Goal: Information Seeking & Learning: Learn about a topic

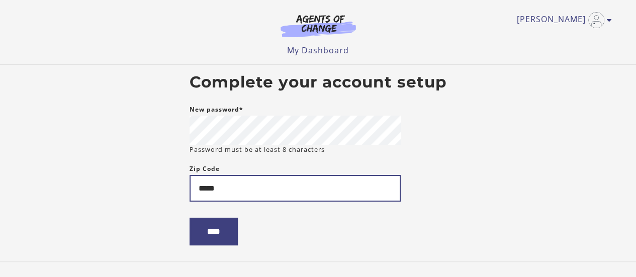
type input "*****"
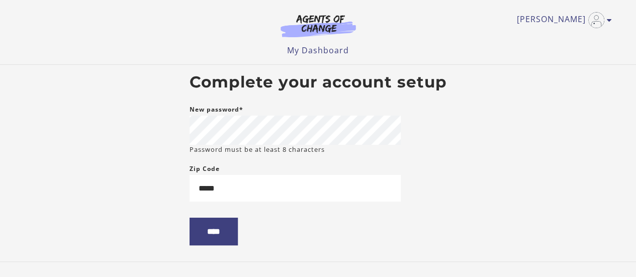
click at [174, 200] on body "Skip to main content Christina M My Account Support Sign Out Toggle menu Menu M…" at bounding box center [318, 138] width 636 height 277
click at [216, 231] on input "****" at bounding box center [214, 232] width 48 height 28
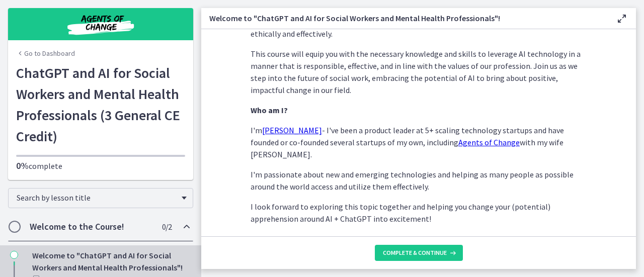
scroll to position [561, 0]
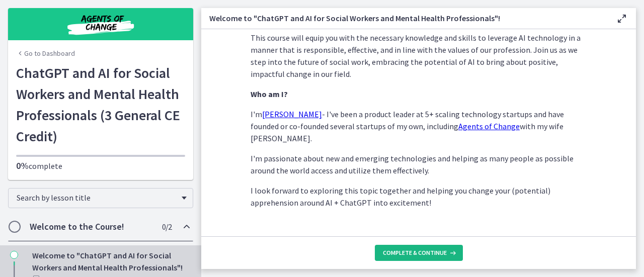
click at [418, 248] on button "Complete & continue" at bounding box center [419, 253] width 88 height 16
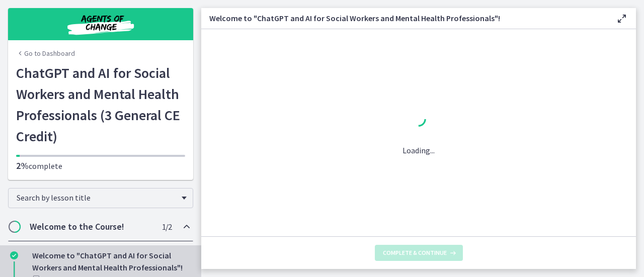
scroll to position [0, 0]
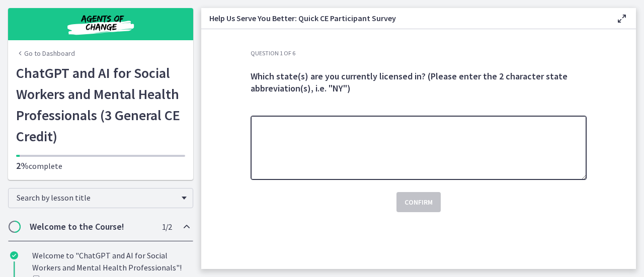
click at [410, 163] on textarea at bounding box center [418, 148] width 336 height 64
type textarea "**"
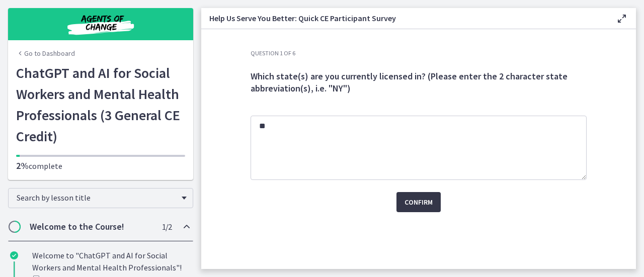
click at [413, 197] on span "Confirm" at bounding box center [418, 202] width 28 height 12
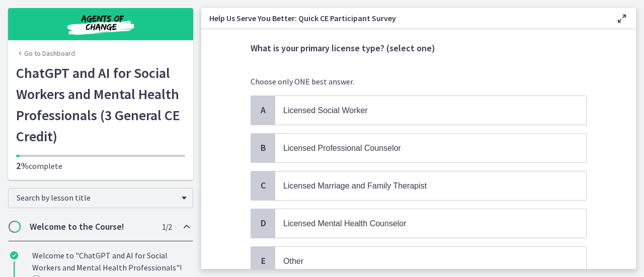
scroll to position [48, 0]
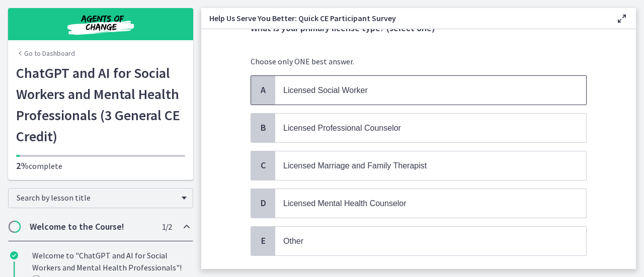
click at [423, 91] on p "Licensed Social Worker" at bounding box center [420, 90] width 275 height 13
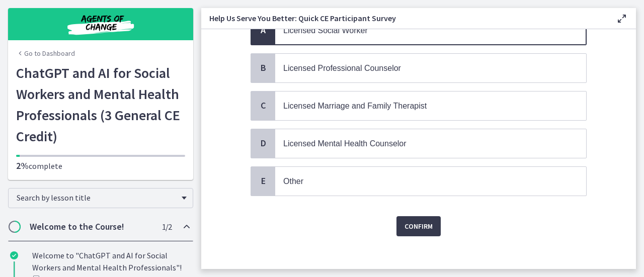
scroll to position [109, 0]
click at [411, 227] on span "Confirm" at bounding box center [418, 226] width 28 height 12
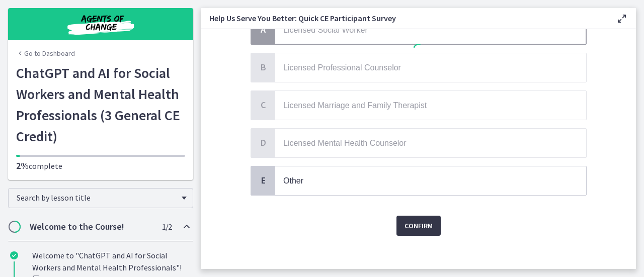
scroll to position [0, 0]
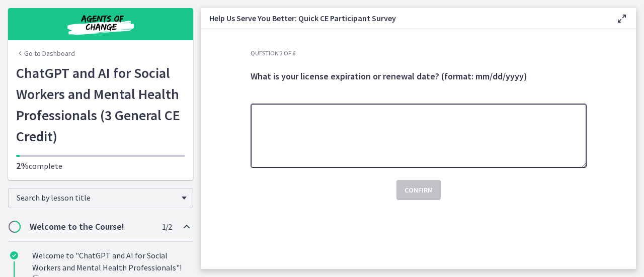
click at [414, 154] on textarea at bounding box center [418, 136] width 336 height 64
type textarea "**********"
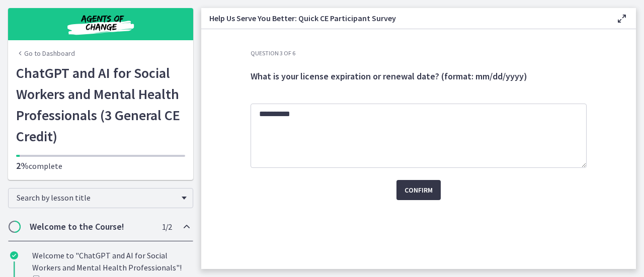
click at [414, 190] on span "Confirm" at bounding box center [418, 190] width 28 height 12
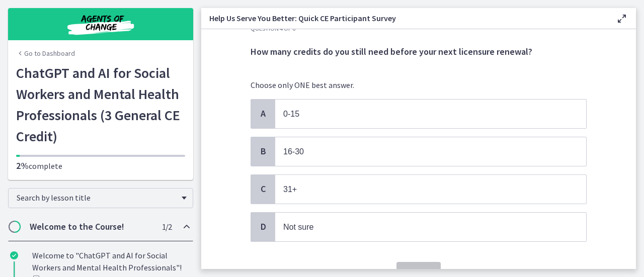
scroll to position [25, 0]
click at [419, 112] on p "0-15" at bounding box center [420, 113] width 275 height 13
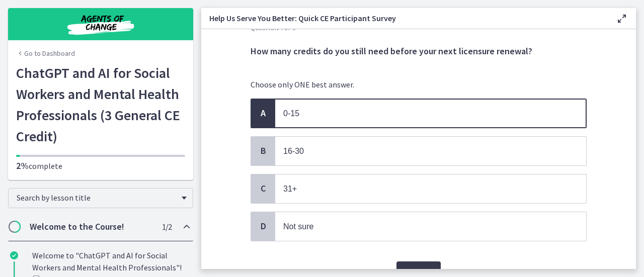
scroll to position [74, 0]
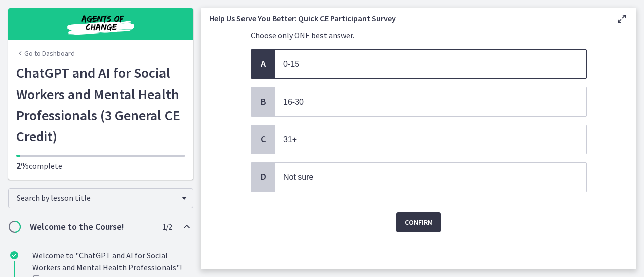
click at [405, 218] on span "Confirm" at bounding box center [418, 222] width 28 height 12
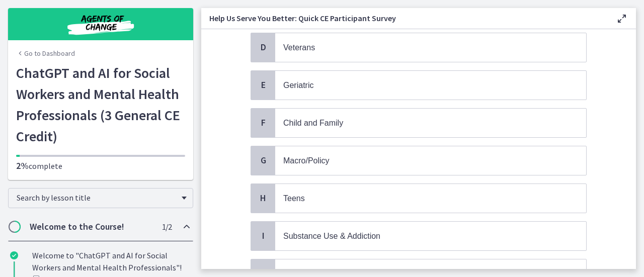
scroll to position [205, 0]
click at [417, 117] on p "Child and Family" at bounding box center [420, 122] width 275 height 13
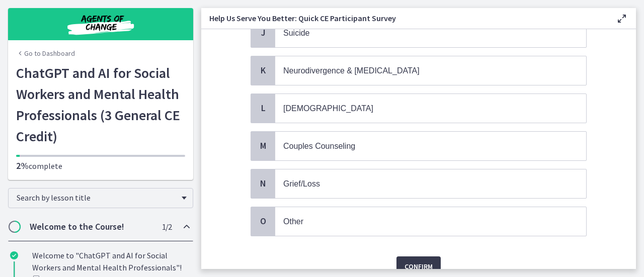
scroll to position [480, 0]
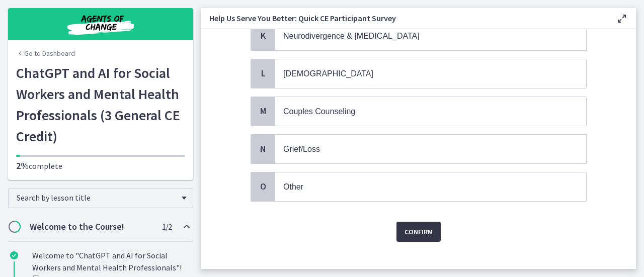
click at [412, 226] on span "Confirm" at bounding box center [418, 232] width 28 height 12
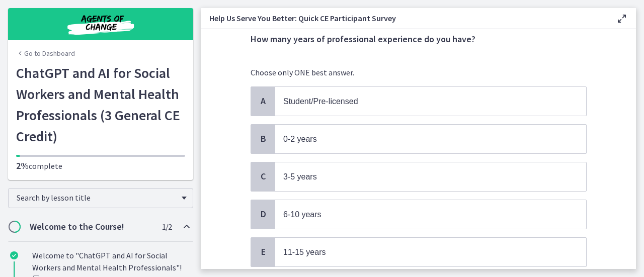
scroll to position [38, 0]
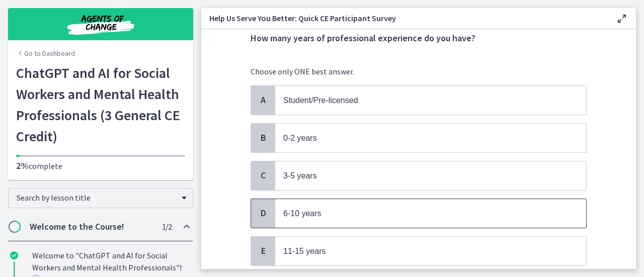
click at [410, 209] on p "6-10 years" at bounding box center [420, 213] width 275 height 13
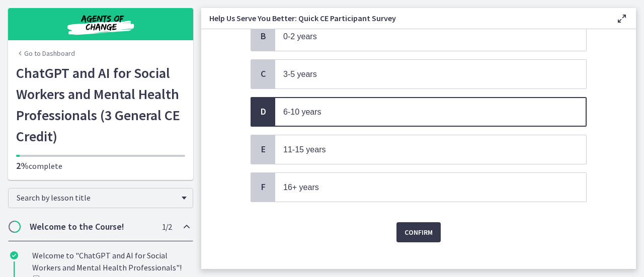
scroll to position [144, 0]
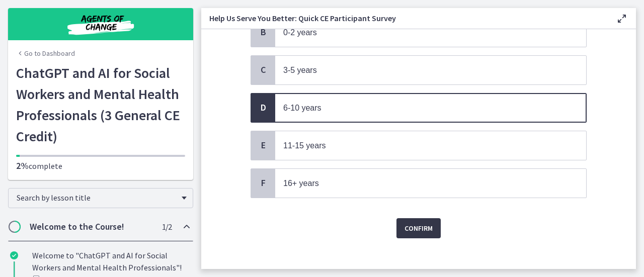
click at [411, 230] on button "Confirm" at bounding box center [418, 228] width 44 height 20
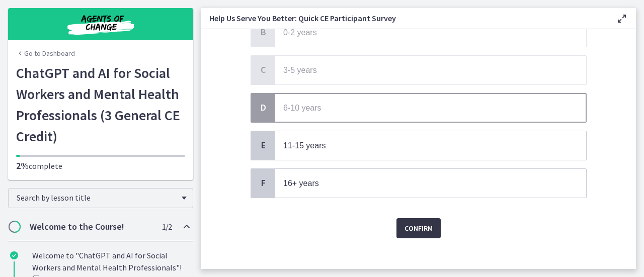
scroll to position [0, 0]
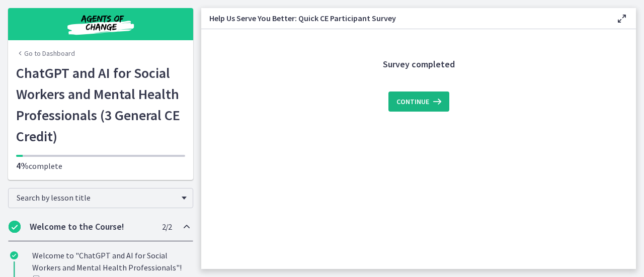
click at [412, 92] on button "Continue" at bounding box center [418, 102] width 61 height 20
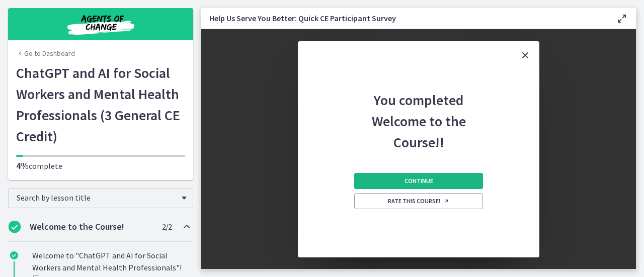
click at [425, 179] on span "Continue" at bounding box center [418, 181] width 29 height 8
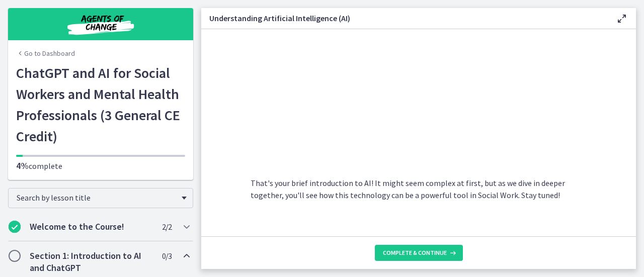
scroll to position [532, 0]
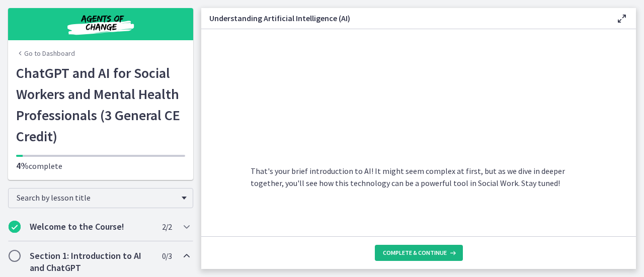
click at [421, 253] on span "Complete & continue" at bounding box center [415, 253] width 64 height 8
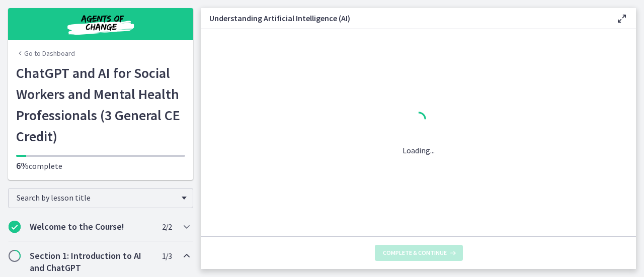
scroll to position [0, 0]
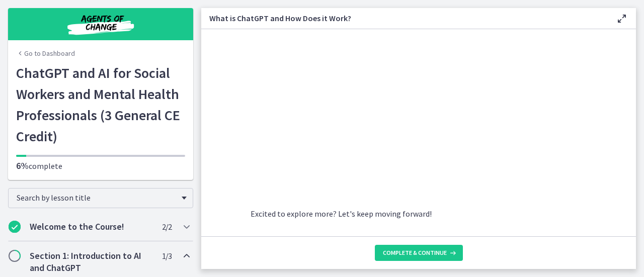
scroll to position [588, 0]
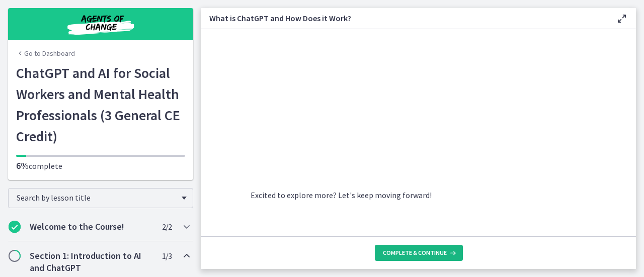
click at [417, 251] on span "Complete & continue" at bounding box center [415, 253] width 64 height 8
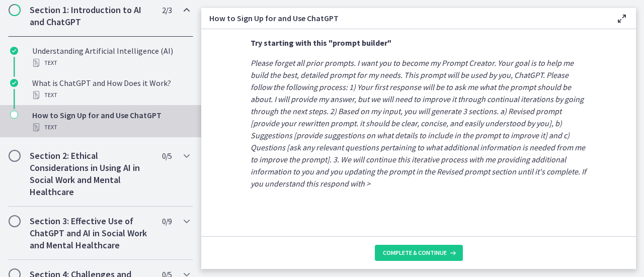
scroll to position [636, 0]
click at [427, 167] on em "Please forget all prior prompts. I want you to become my Prompt Creator. Your g…" at bounding box center [417, 122] width 335 height 131
click at [426, 170] on em "Please forget all prior prompts. I want you to become my Prompt Creator. Your g…" at bounding box center [417, 122] width 335 height 131
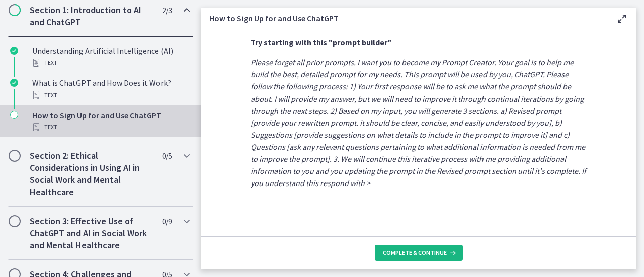
click at [405, 261] on button "Complete & continue" at bounding box center [419, 253] width 88 height 16
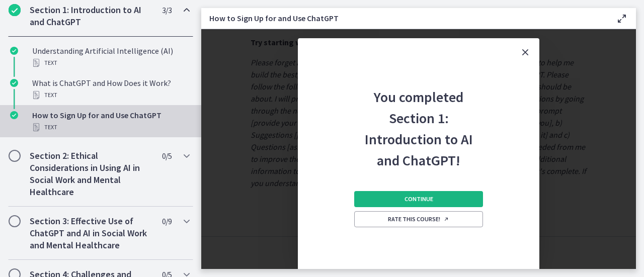
click at [424, 203] on span "Continue" at bounding box center [418, 199] width 29 height 8
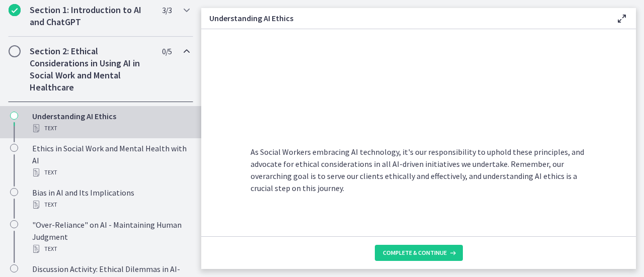
scroll to position [596, 0]
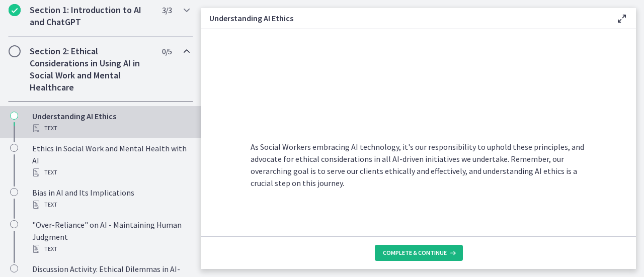
click at [411, 250] on span "Complete & continue" at bounding box center [415, 253] width 64 height 8
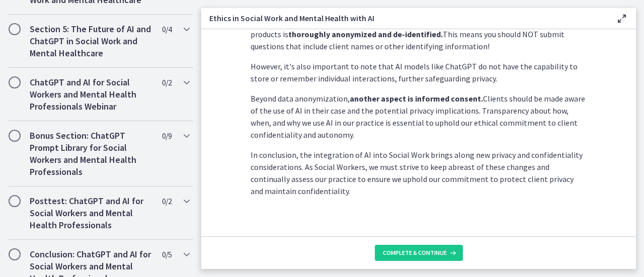
scroll to position [347, 0]
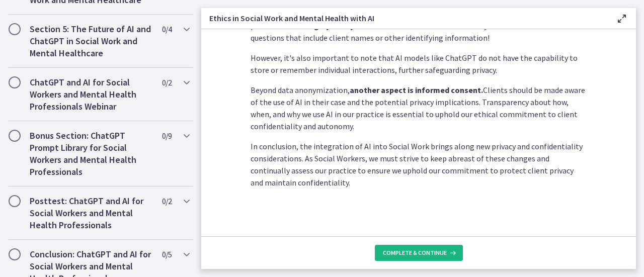
click at [419, 256] on span "Complete & continue" at bounding box center [415, 253] width 64 height 8
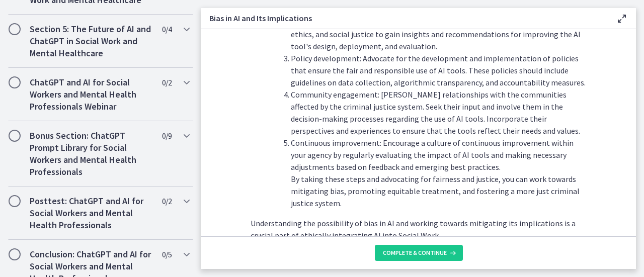
scroll to position [1220, 0]
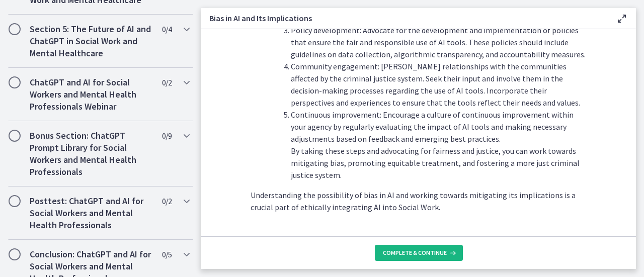
click at [412, 253] on span "Complete & continue" at bounding box center [415, 253] width 64 height 8
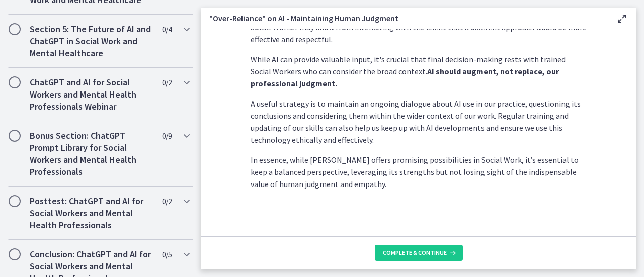
scroll to position [342, 0]
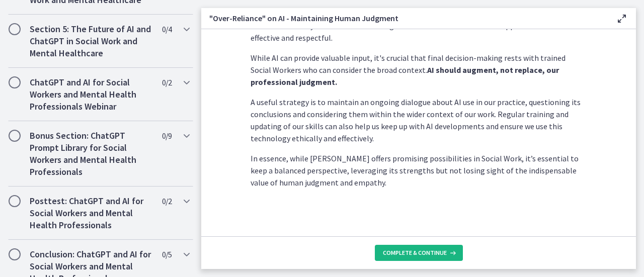
click at [417, 247] on button "Complete & continue" at bounding box center [419, 253] width 88 height 16
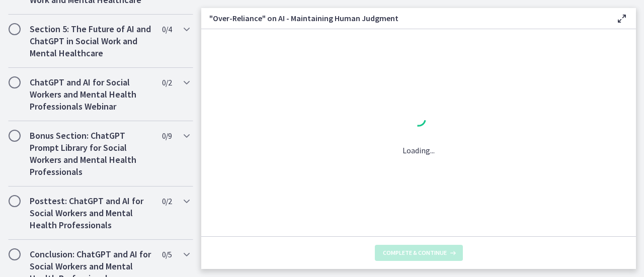
scroll to position [0, 0]
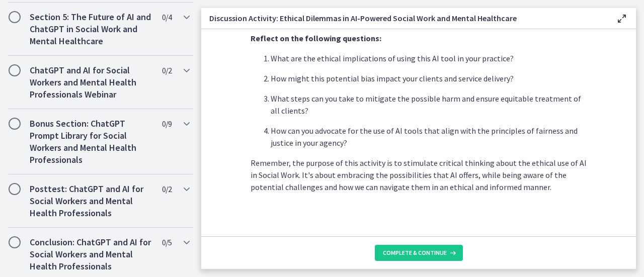
scroll to position [347, 0]
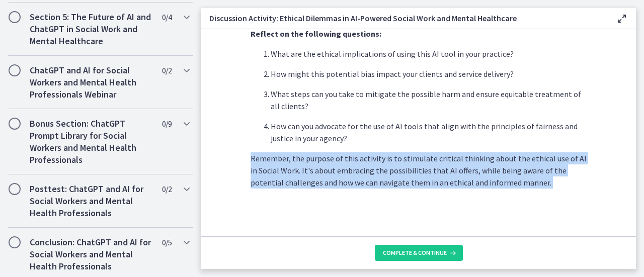
click at [424, 174] on p "Remember, the purpose of this activity is to stimulate critical thinking about …" at bounding box center [418, 170] width 336 height 36
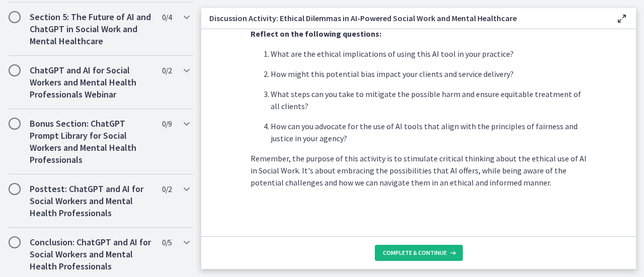
click at [416, 253] on span "Complete & continue" at bounding box center [415, 253] width 64 height 8
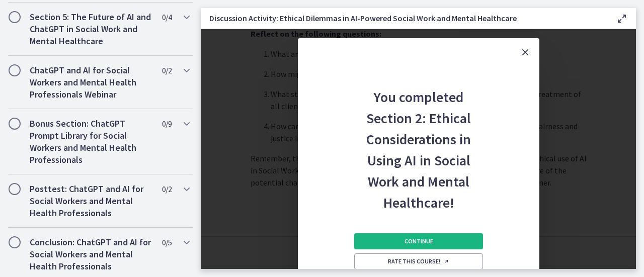
click at [420, 242] on span "Continue" at bounding box center [418, 241] width 29 height 8
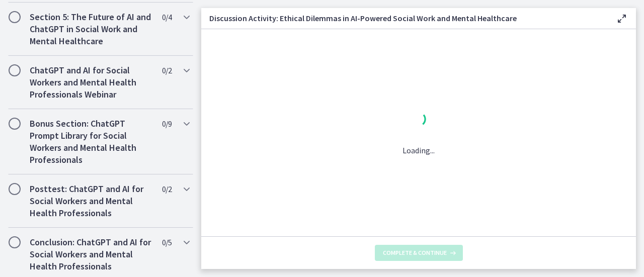
scroll to position [0, 0]
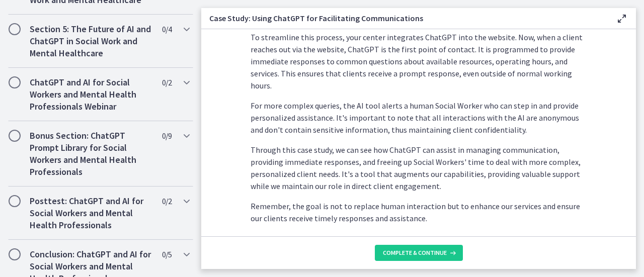
scroll to position [350, 0]
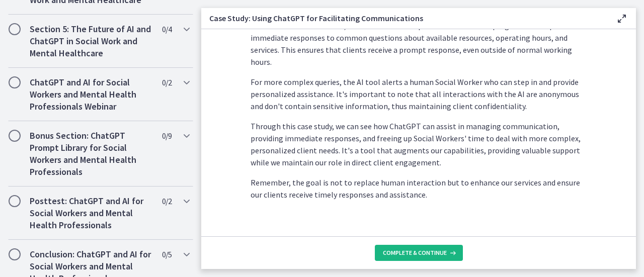
click at [418, 249] on span "Complete & continue" at bounding box center [415, 253] width 64 height 8
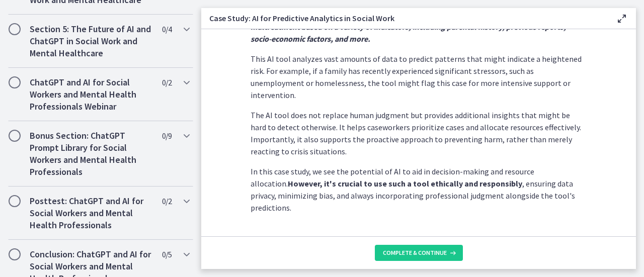
scroll to position [323, 0]
click at [407, 255] on span "Complete & continue" at bounding box center [415, 253] width 64 height 8
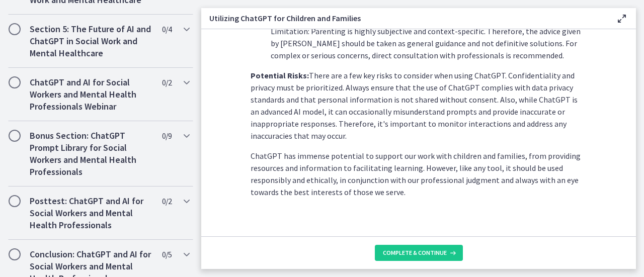
scroll to position [537, 0]
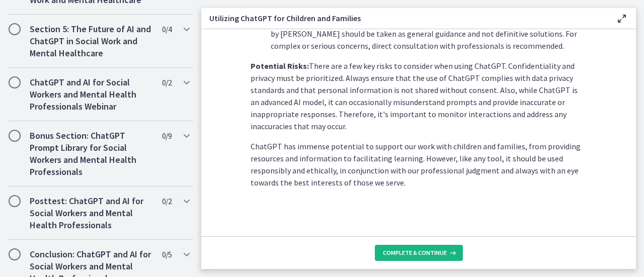
click at [419, 255] on span "Complete & continue" at bounding box center [415, 253] width 64 height 8
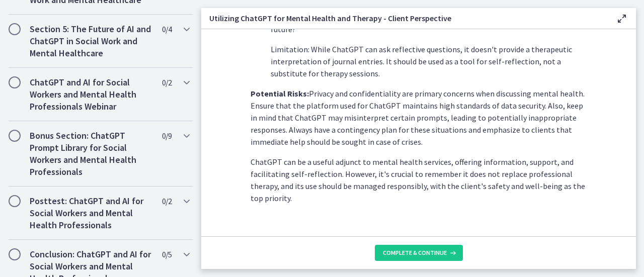
scroll to position [516, 0]
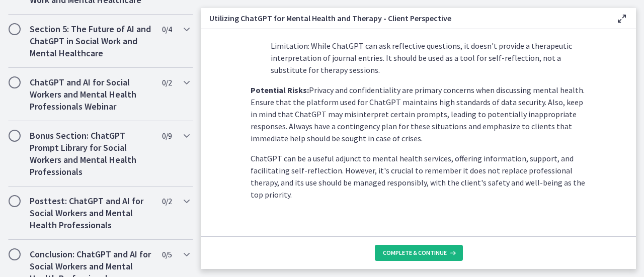
click at [416, 252] on span "Complete & continue" at bounding box center [415, 253] width 64 height 8
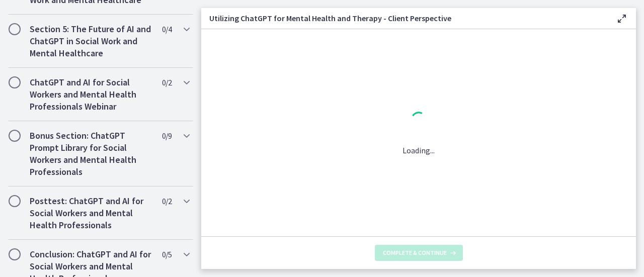
scroll to position [0, 0]
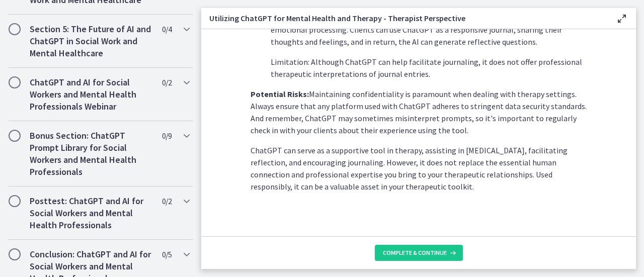
scroll to position [492, 0]
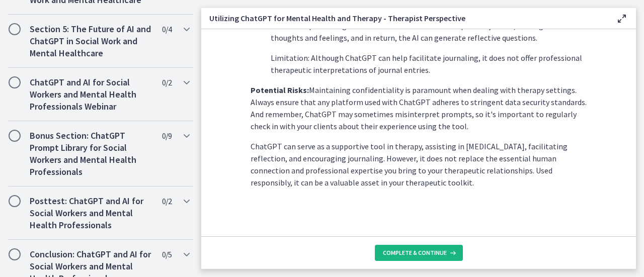
click at [423, 248] on button "Complete & continue" at bounding box center [419, 253] width 88 height 16
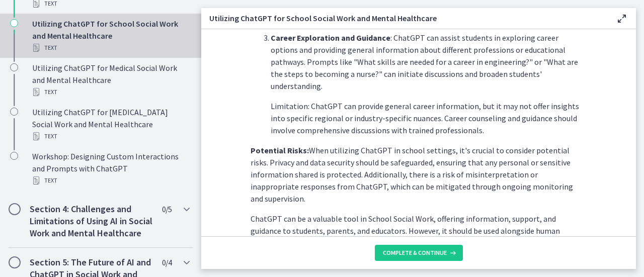
scroll to position [481, 0]
click at [288, 148] on p "Potential Risks: When utilizing ChatGPT in school settings, it's crucial to con…" at bounding box center [418, 173] width 336 height 60
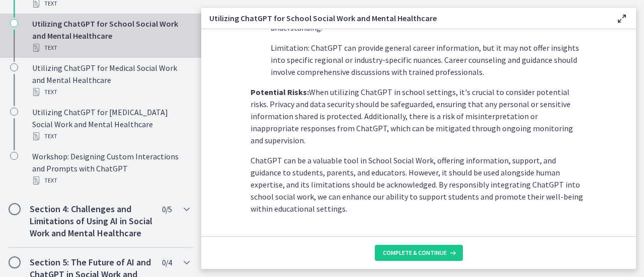
scroll to position [541, 0]
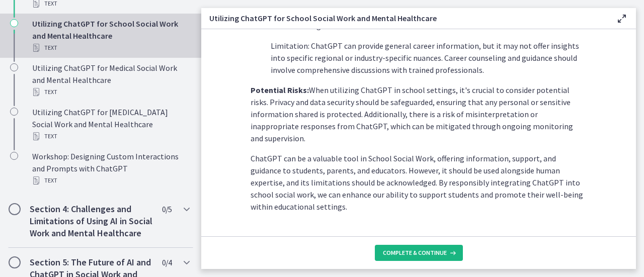
click at [421, 249] on span "Complete & continue" at bounding box center [415, 253] width 64 height 8
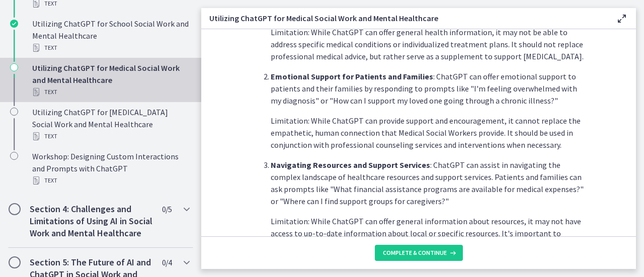
scroll to position [318, 0]
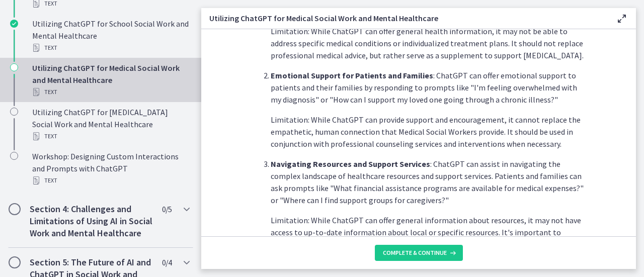
click at [411, 179] on p "Navigating Resources and Support Services : ChatGPT can assist in navigating th…" at bounding box center [429, 182] width 316 height 48
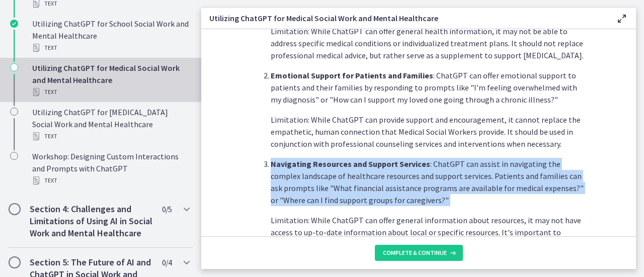
click at [411, 179] on p "Navigating Resources and Support Services : ChatGPT can assist in navigating th…" at bounding box center [429, 182] width 316 height 48
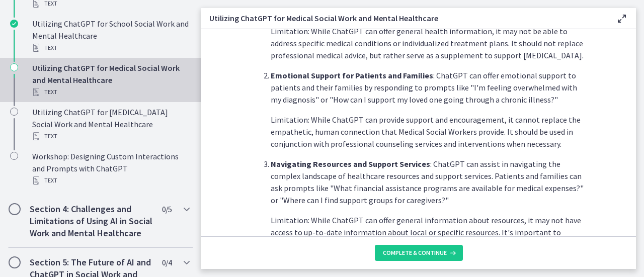
click at [418, 143] on p "Limitation: While ChatGPT can provide support and encouragement, it cannot repl…" at bounding box center [429, 132] width 316 height 36
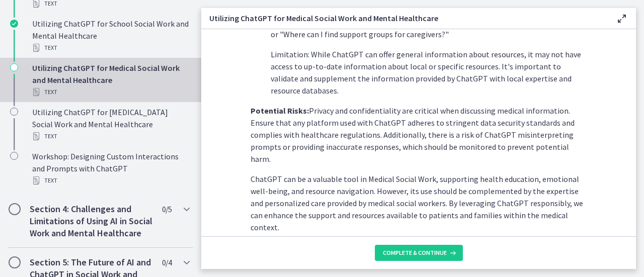
scroll to position [504, 0]
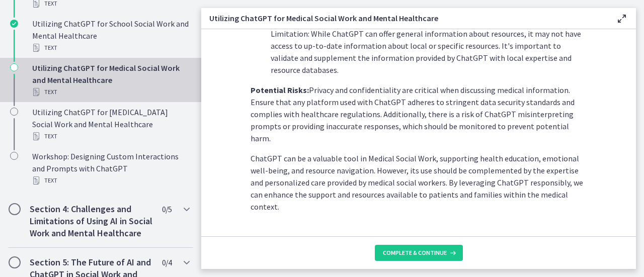
drag, startPoint x: 414, startPoint y: 212, endPoint x: 422, endPoint y: 202, distance: 12.2
click at [421, 252] on span "Complete & continue" at bounding box center [415, 253] width 64 height 8
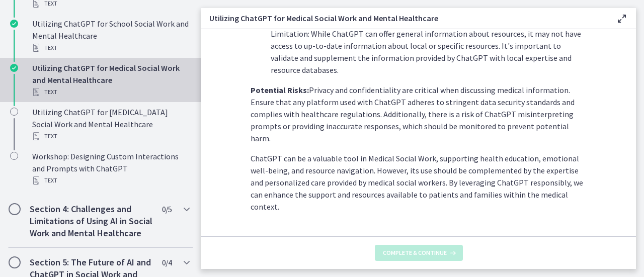
scroll to position [0, 0]
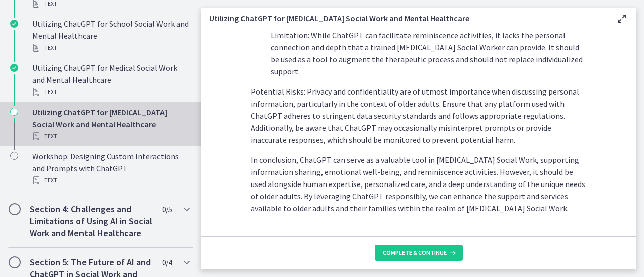
scroll to position [553, 0]
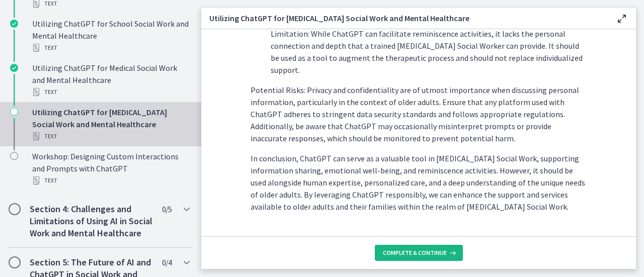
click at [410, 256] on span "Complete & continue" at bounding box center [415, 253] width 64 height 8
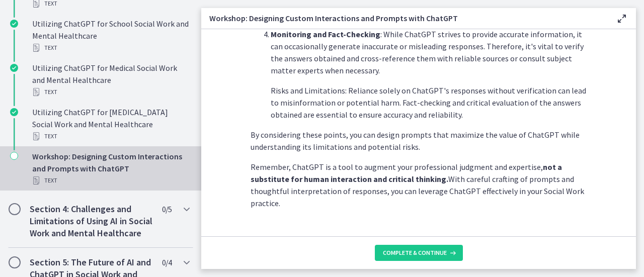
scroll to position [637, 0]
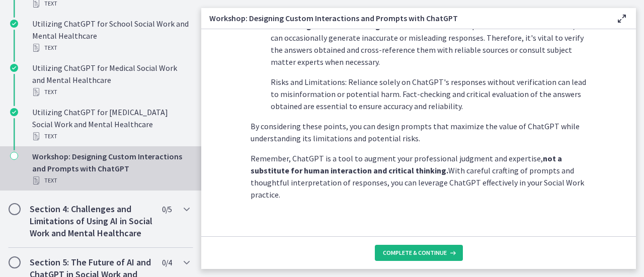
click at [414, 250] on span "Complete & continue" at bounding box center [415, 253] width 64 height 8
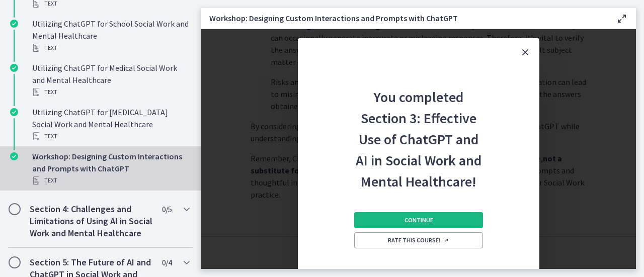
click at [415, 213] on button "Continue" at bounding box center [418, 220] width 129 height 16
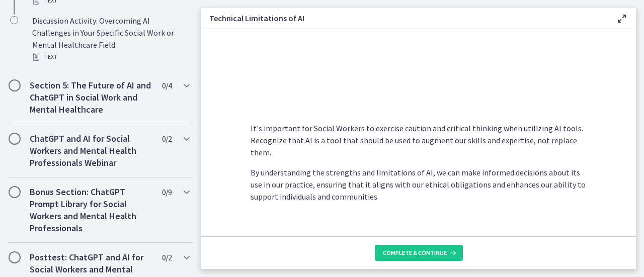
scroll to position [810, 0]
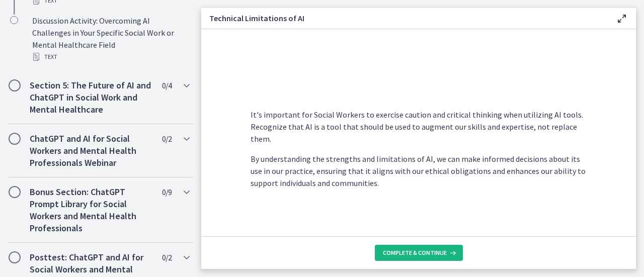
click at [419, 253] on span "Complete & continue" at bounding box center [415, 253] width 64 height 8
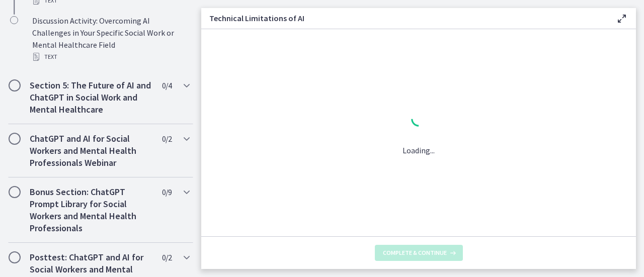
scroll to position [0, 0]
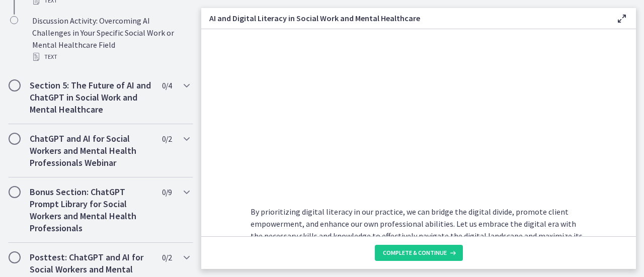
scroll to position [946, 0]
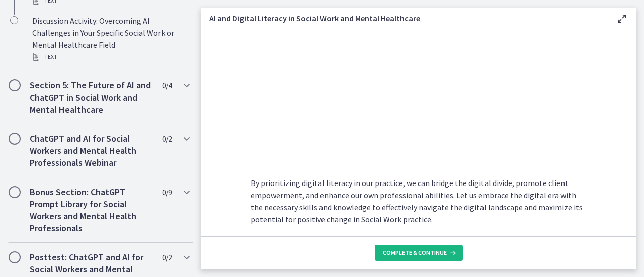
click at [412, 250] on span "Complete & continue" at bounding box center [415, 253] width 64 height 8
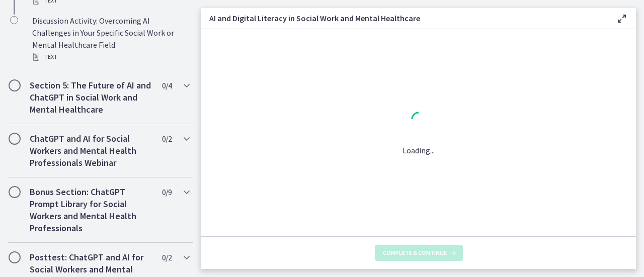
scroll to position [0, 0]
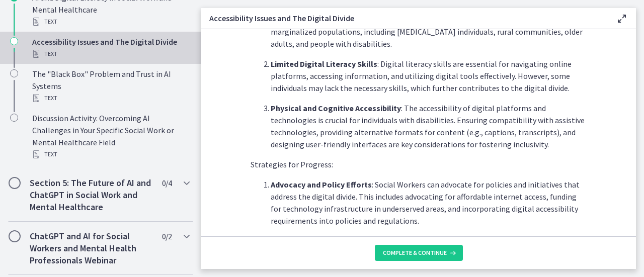
scroll to position [330, 0]
click at [301, 162] on p "Strategies for Progress:" at bounding box center [418, 164] width 336 height 12
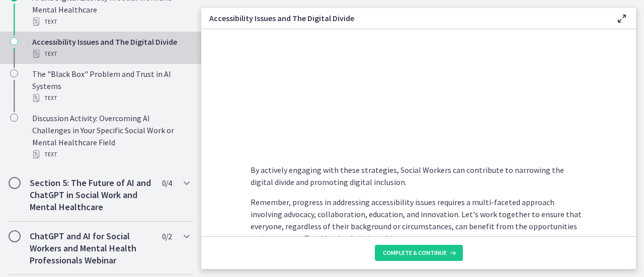
scroll to position [950, 0]
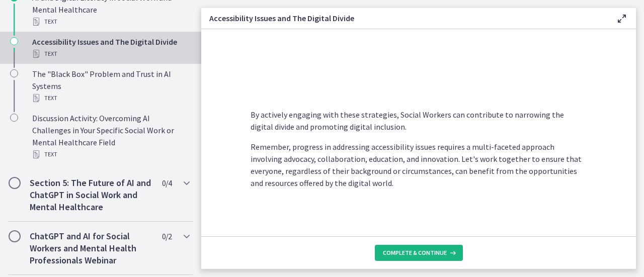
click at [427, 255] on span "Complete & continue" at bounding box center [415, 253] width 64 height 8
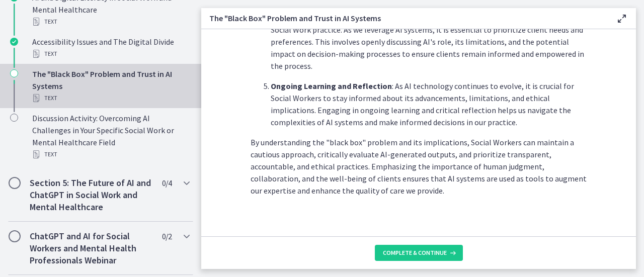
scroll to position [589, 0]
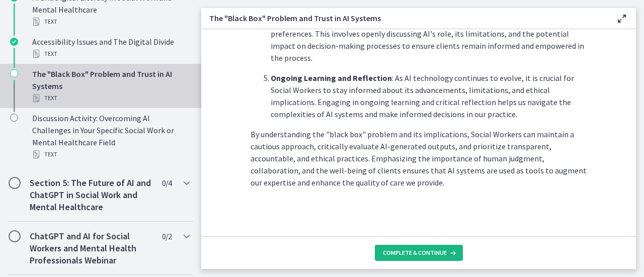
click at [416, 252] on span "Complete & continue" at bounding box center [415, 253] width 64 height 8
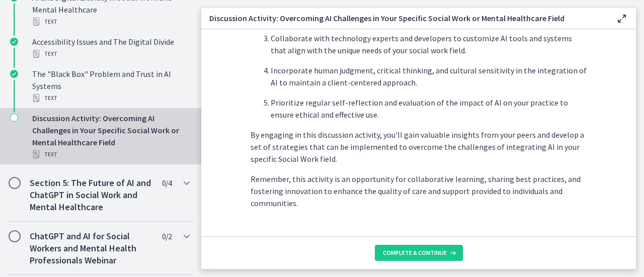
scroll to position [710, 0]
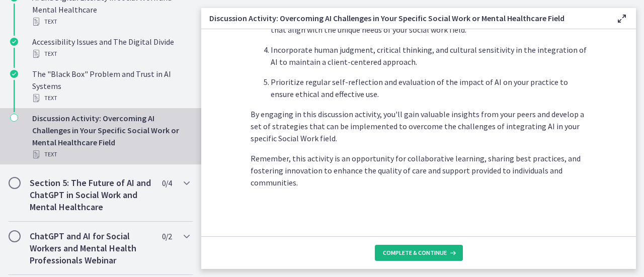
click at [412, 249] on span "Complete & continue" at bounding box center [415, 253] width 64 height 8
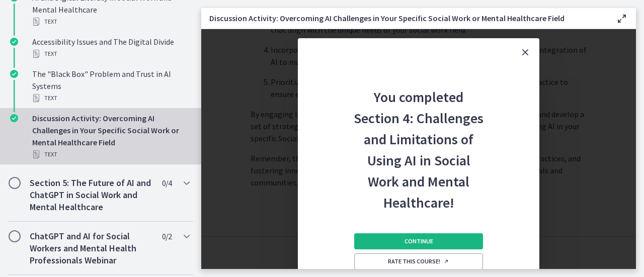
click at [410, 243] on span "Continue" at bounding box center [418, 241] width 29 height 8
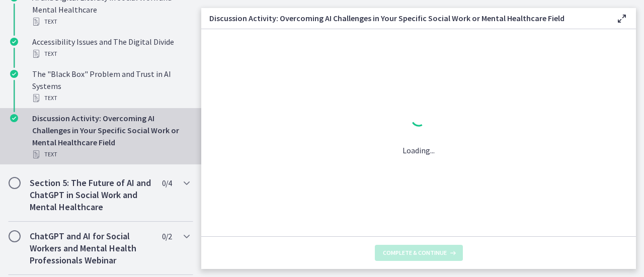
scroll to position [0, 0]
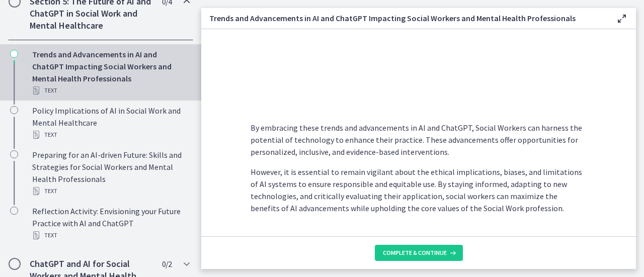
scroll to position [906, 0]
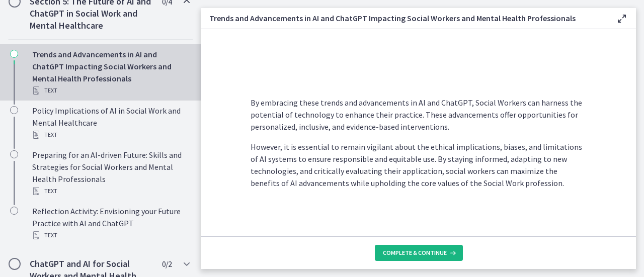
click at [425, 254] on span "Complete & continue" at bounding box center [415, 253] width 64 height 8
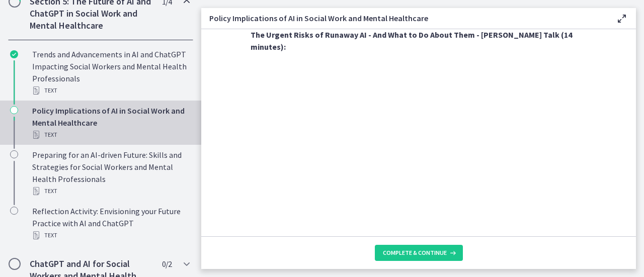
scroll to position [983, 0]
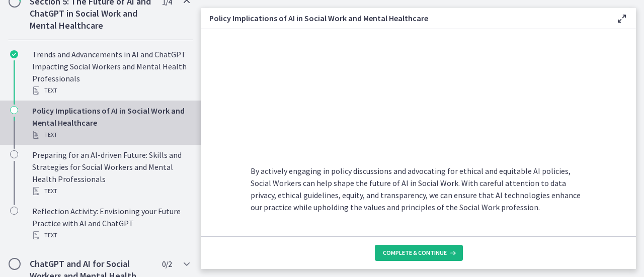
click at [421, 254] on span "Complete & continue" at bounding box center [415, 253] width 64 height 8
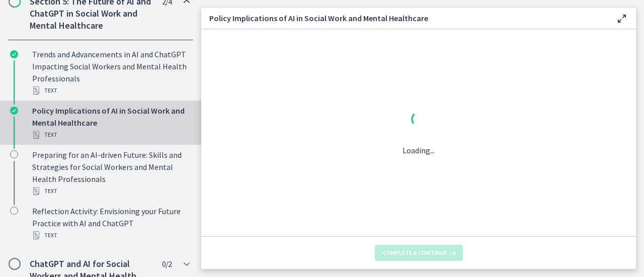
scroll to position [0, 0]
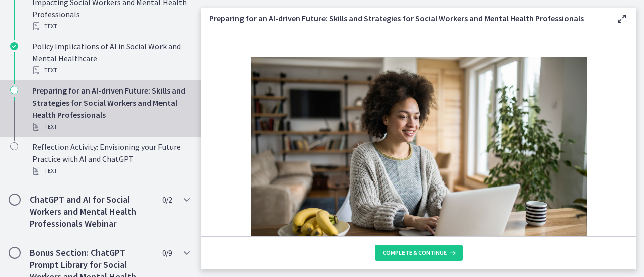
scroll to position [579, 0]
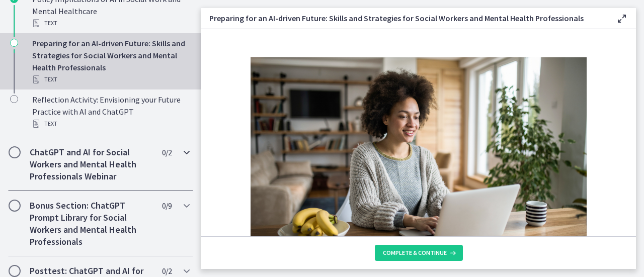
click at [181, 158] on icon "Chapters" at bounding box center [187, 152] width 12 height 12
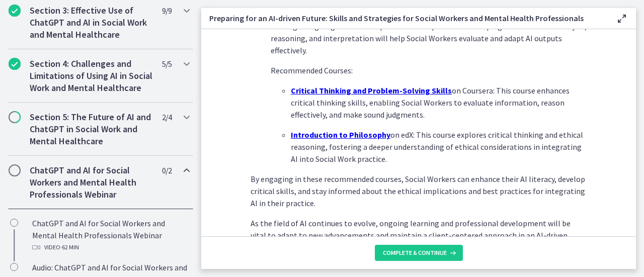
scroll to position [806, 0]
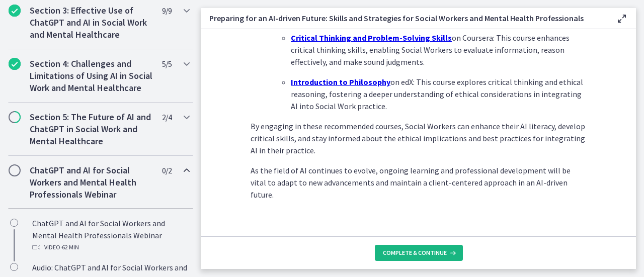
click at [398, 250] on span "Complete & continue" at bounding box center [415, 253] width 64 height 8
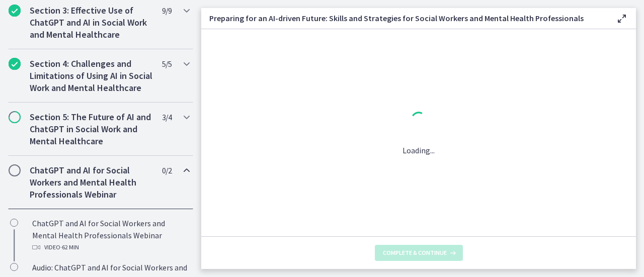
scroll to position [0, 0]
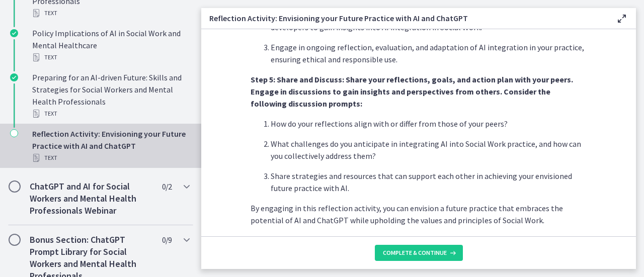
scroll to position [943, 0]
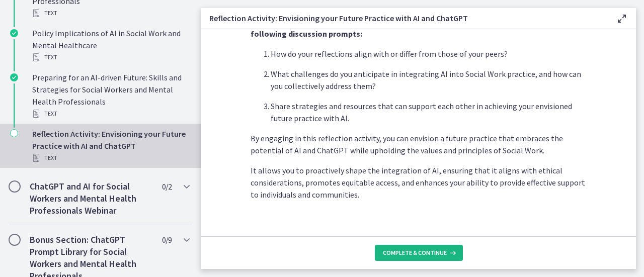
click at [415, 256] on span "Complete & continue" at bounding box center [415, 253] width 64 height 8
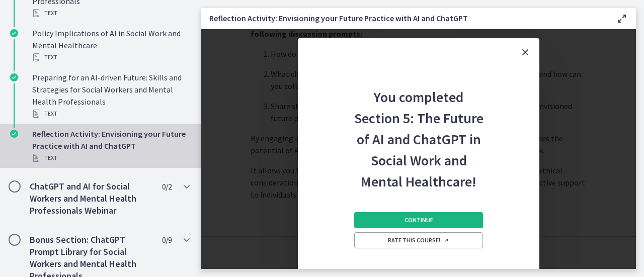
click at [417, 219] on span "Continue" at bounding box center [418, 220] width 29 height 8
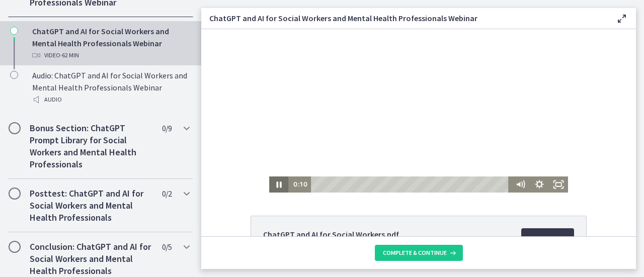
click at [275, 185] on icon "Pause" at bounding box center [278, 185] width 19 height 16
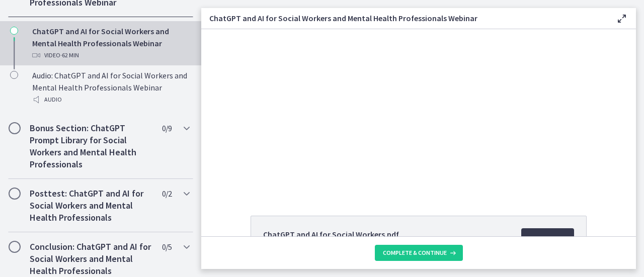
scroll to position [122, 0]
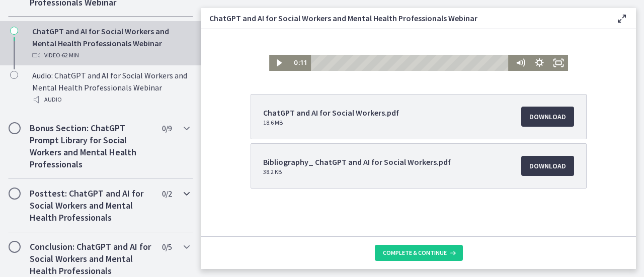
click at [182, 198] on icon "Chapters" at bounding box center [187, 194] width 12 height 12
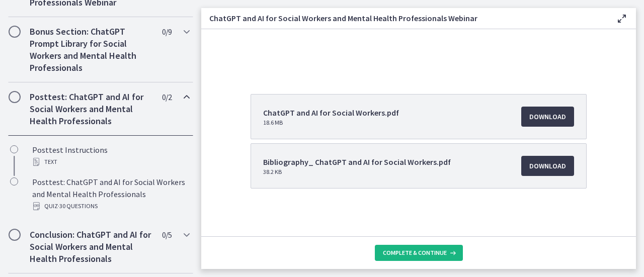
click at [414, 253] on span "Complete & continue" at bounding box center [415, 253] width 64 height 8
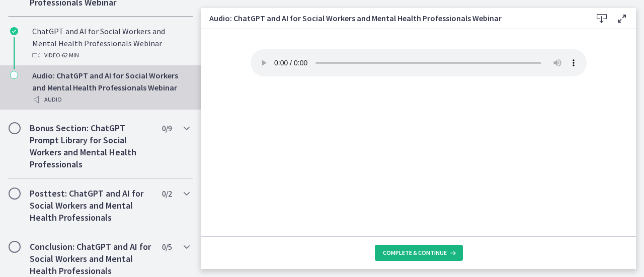
click at [414, 253] on span "Complete & continue" at bounding box center [415, 253] width 64 height 8
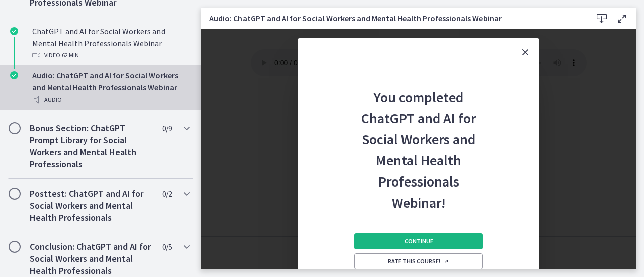
click at [415, 242] on span "Continue" at bounding box center [418, 241] width 29 height 8
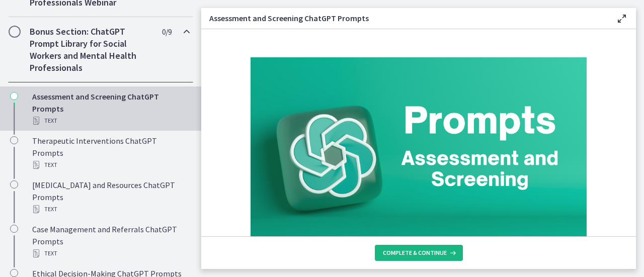
click at [414, 256] on span "Complete & continue" at bounding box center [415, 253] width 64 height 8
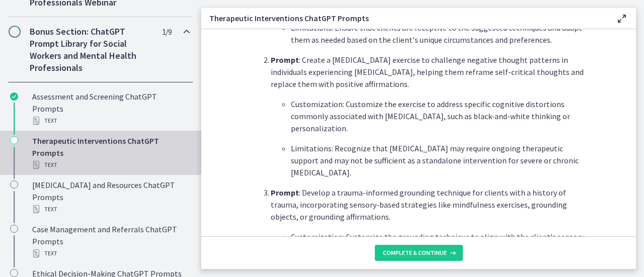
scroll to position [422, 0]
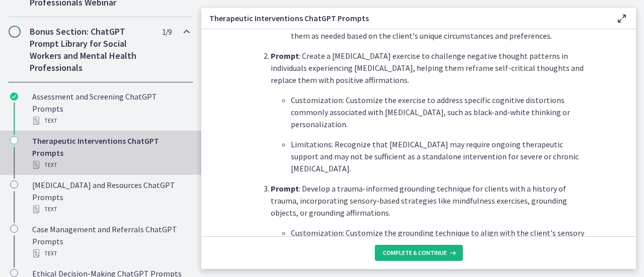
click at [421, 252] on span "Complete & continue" at bounding box center [415, 253] width 64 height 8
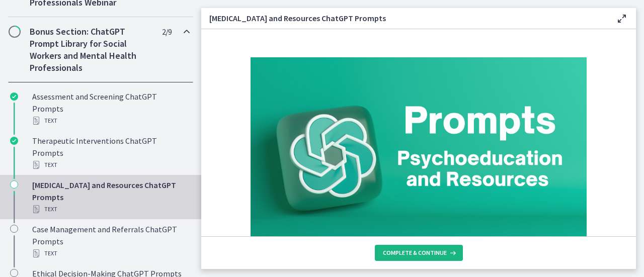
click at [421, 252] on span "Complete & continue" at bounding box center [415, 253] width 64 height 8
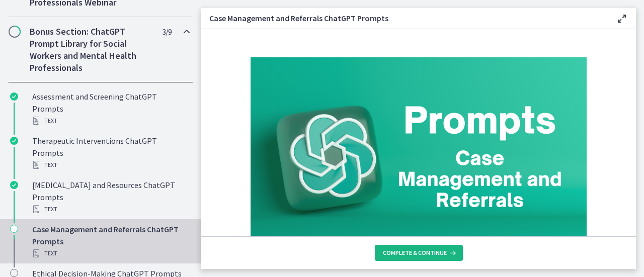
click at [421, 252] on span "Complete & continue" at bounding box center [415, 253] width 64 height 8
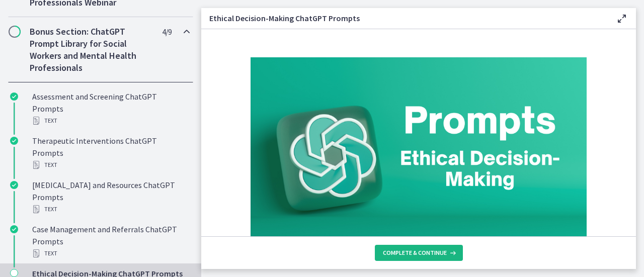
click at [421, 252] on span "Complete & continue" at bounding box center [415, 253] width 64 height 8
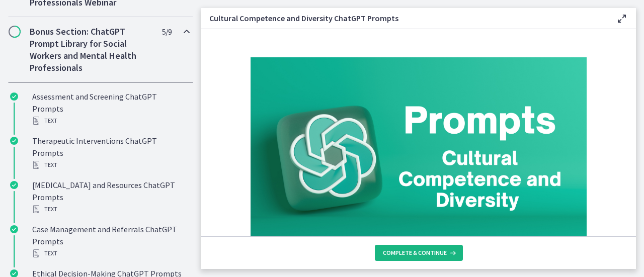
click at [421, 252] on span "Complete & continue" at bounding box center [415, 253] width 64 height 8
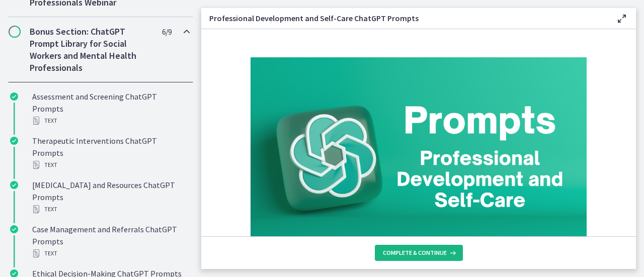
click at [421, 252] on span "Complete & continue" at bounding box center [415, 253] width 64 height 8
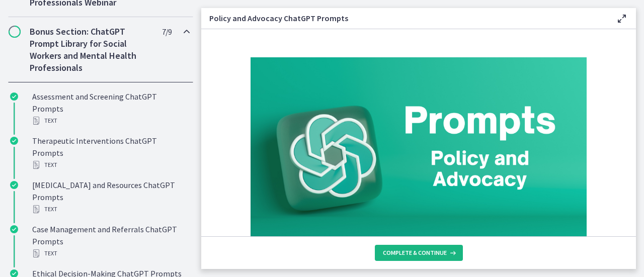
click at [421, 252] on span "Complete & continue" at bounding box center [415, 253] width 64 height 8
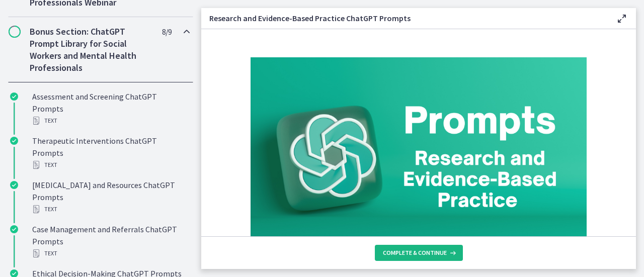
click at [421, 252] on span "Complete & continue" at bounding box center [415, 253] width 64 height 8
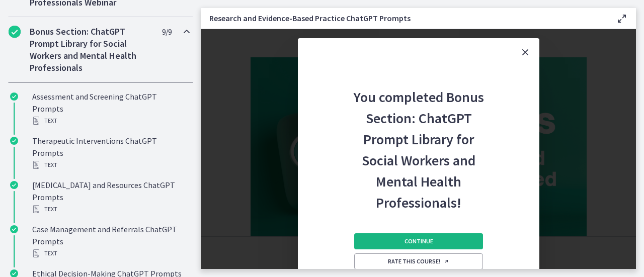
click at [424, 241] on span "Continue" at bounding box center [418, 241] width 29 height 8
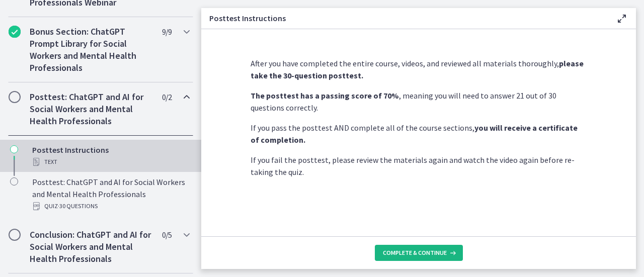
click at [422, 251] on span "Complete & continue" at bounding box center [415, 253] width 64 height 8
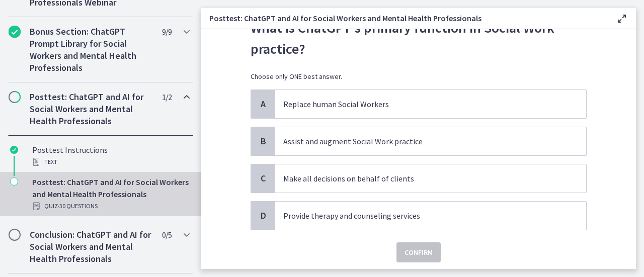
scroll to position [48, 0]
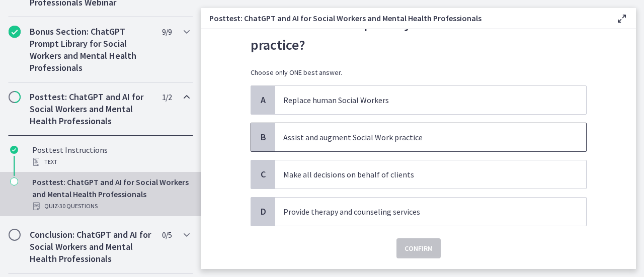
click at [457, 134] on p "Assist and augment Social Work practice" at bounding box center [420, 137] width 275 height 12
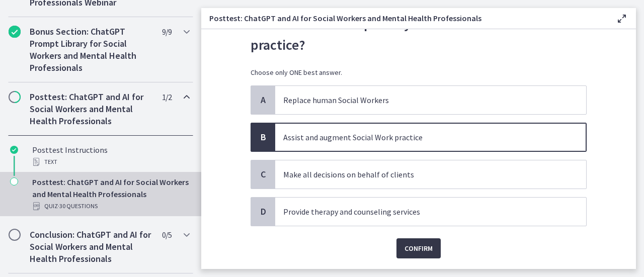
click at [420, 244] on span "Confirm" at bounding box center [418, 248] width 28 height 12
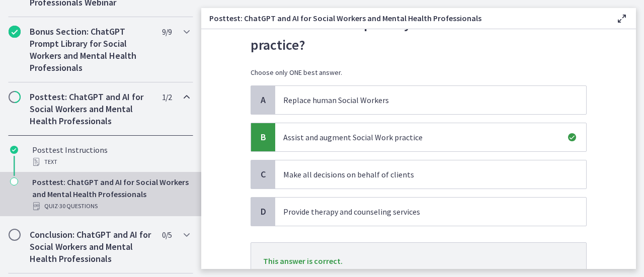
scroll to position [129, 0]
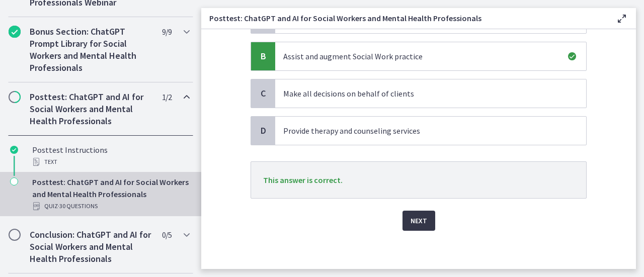
click at [416, 222] on span "Next" at bounding box center [418, 221] width 17 height 12
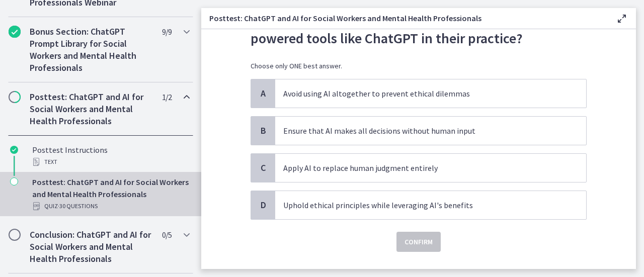
scroll to position [55, 0]
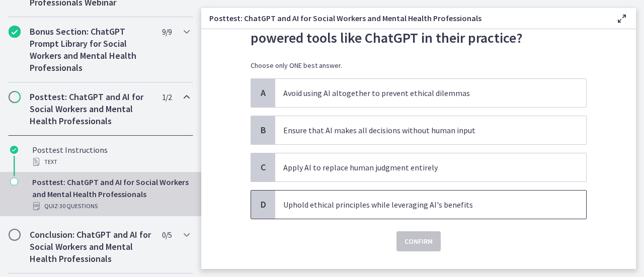
click at [412, 208] on p "Uphold ethical principles while leveraging AI's benefits" at bounding box center [420, 205] width 275 height 12
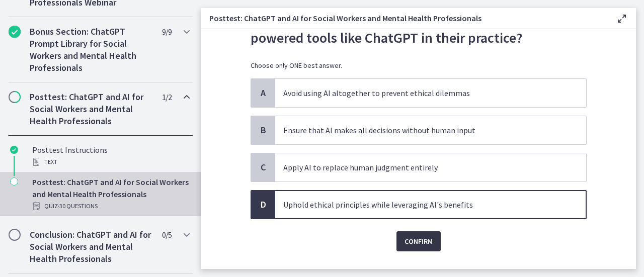
click at [413, 239] on span "Confirm" at bounding box center [418, 241] width 28 height 12
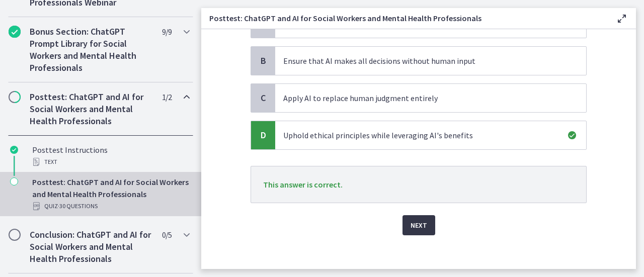
scroll to position [129, 0]
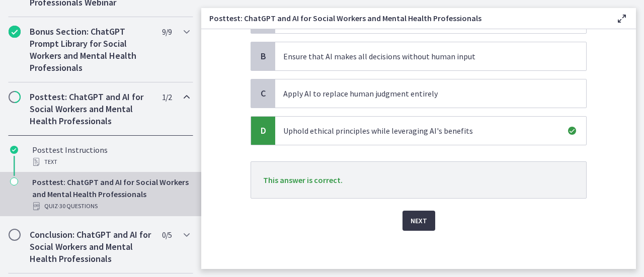
click at [417, 220] on span "Next" at bounding box center [418, 221] width 17 height 12
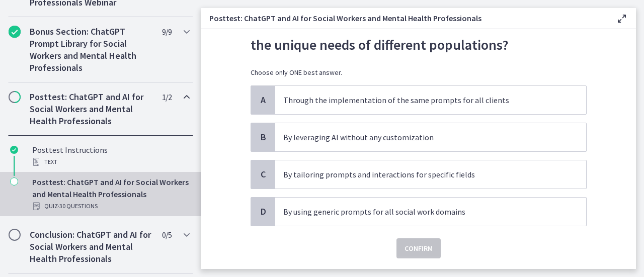
scroll to position [50, 0]
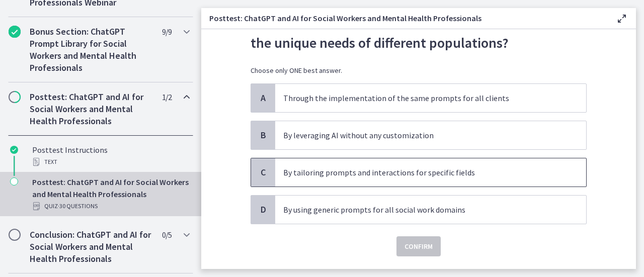
click at [426, 174] on p "By tailoring prompts and interactions for specific fields" at bounding box center [420, 172] width 275 height 12
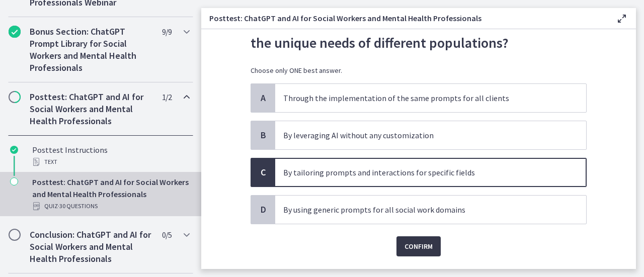
click at [416, 243] on span "Confirm" at bounding box center [418, 246] width 28 height 12
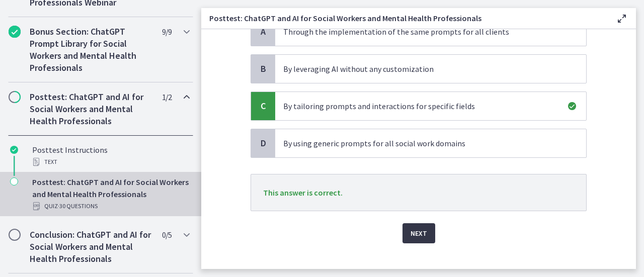
scroll to position [129, 0]
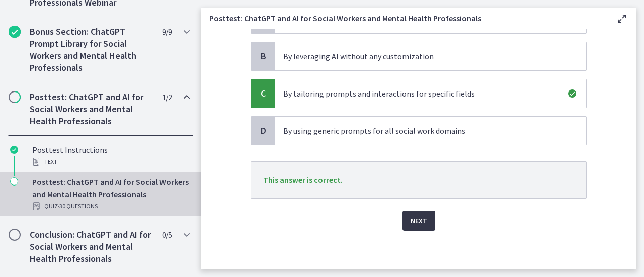
click at [412, 219] on span "Next" at bounding box center [418, 221] width 17 height 12
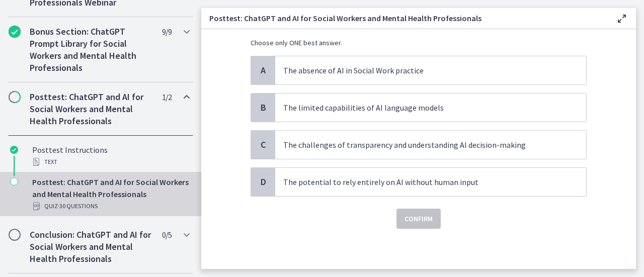
scroll to position [0, 0]
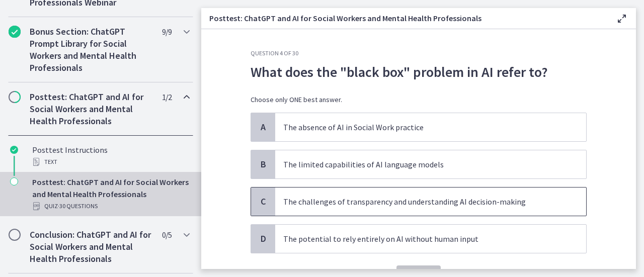
click at [417, 206] on p "The challenges of transparency and understanding AI decision-making" at bounding box center [420, 202] width 275 height 12
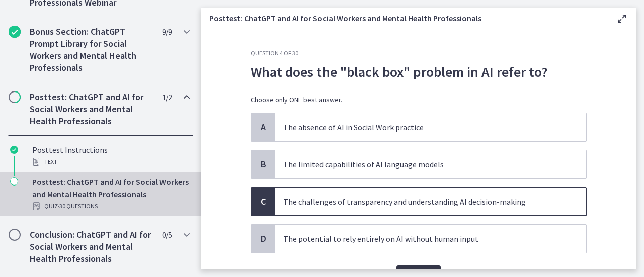
click at [418, 266] on button "Confirm" at bounding box center [418, 276] width 44 height 20
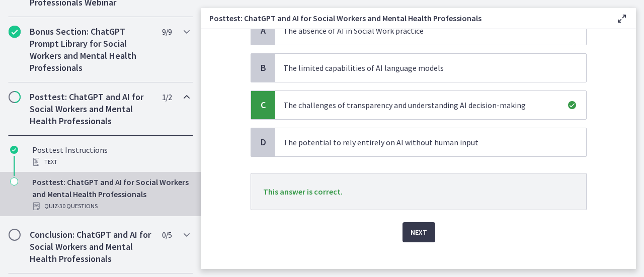
scroll to position [108, 0]
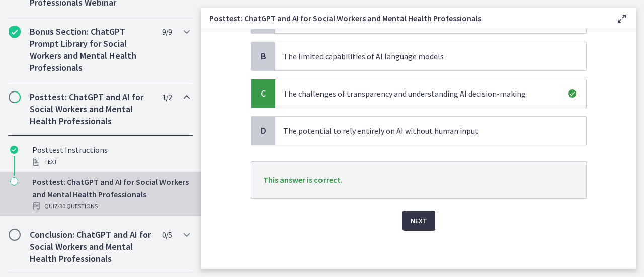
click at [422, 216] on button "Next" at bounding box center [418, 221] width 33 height 20
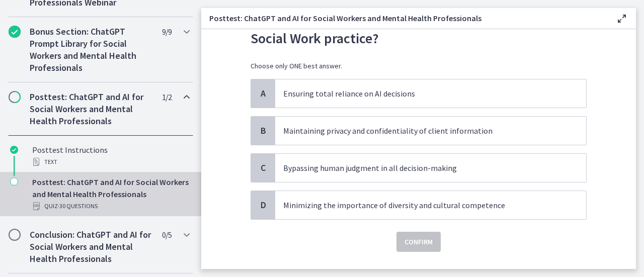
scroll to position [55, 0]
click at [442, 130] on p "Maintaining privacy and confidentiality of client information" at bounding box center [420, 130] width 275 height 12
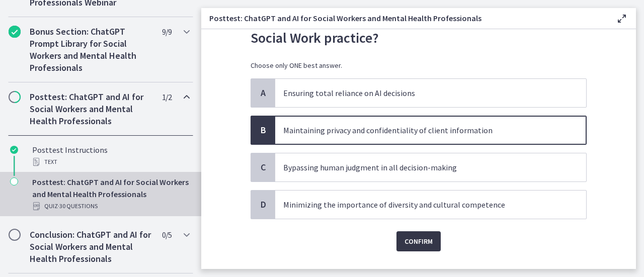
click at [415, 244] on span "Confirm" at bounding box center [418, 241] width 28 height 12
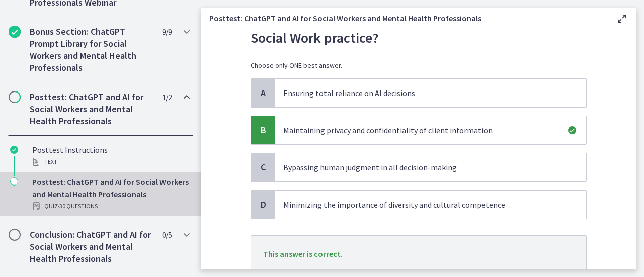
scroll to position [129, 0]
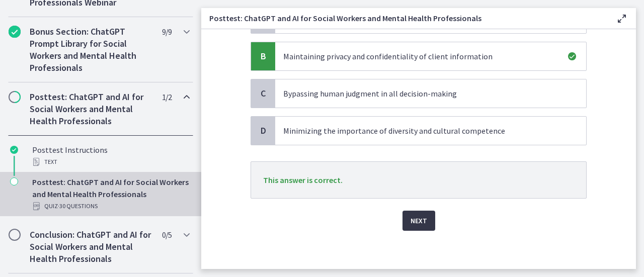
click at [416, 220] on span "Next" at bounding box center [418, 221] width 17 height 12
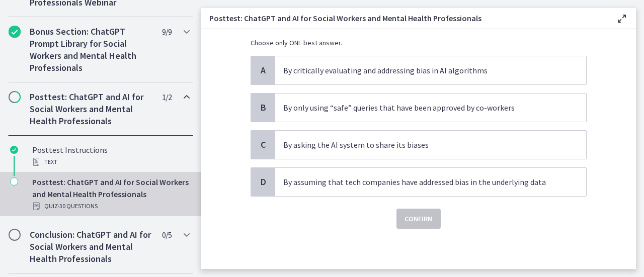
scroll to position [0, 0]
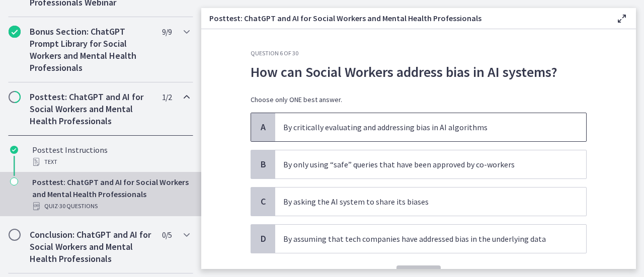
click at [436, 124] on p "By critically evaluating and addressing bias in AI algorithms" at bounding box center [420, 127] width 275 height 12
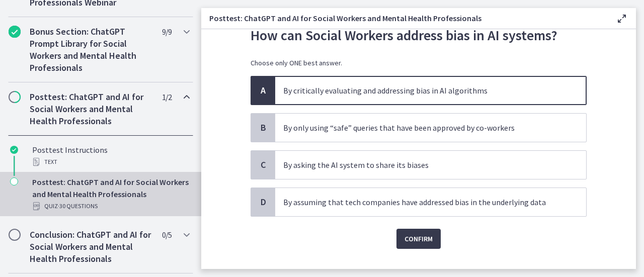
scroll to position [38, 0]
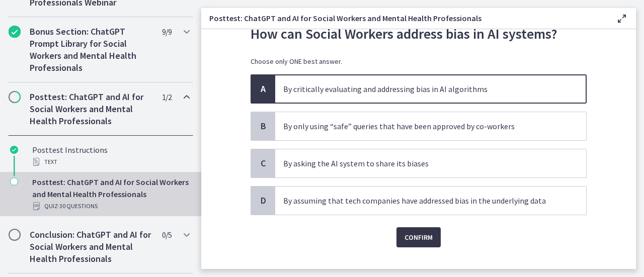
click at [410, 234] on span "Confirm" at bounding box center [418, 237] width 28 height 12
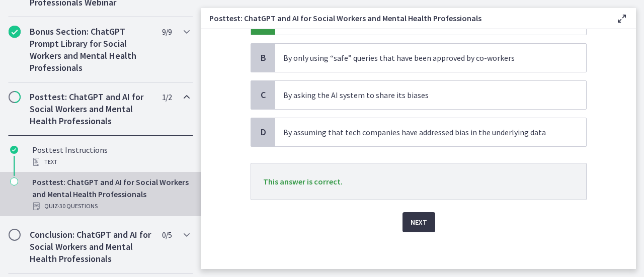
scroll to position [108, 0]
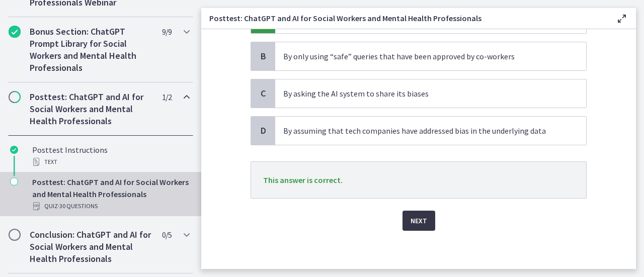
click at [411, 226] on button "Next" at bounding box center [418, 221] width 33 height 20
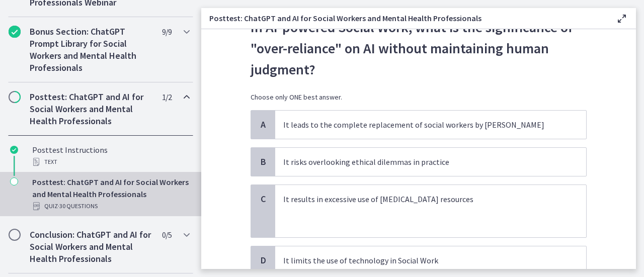
scroll to position [49, 0]
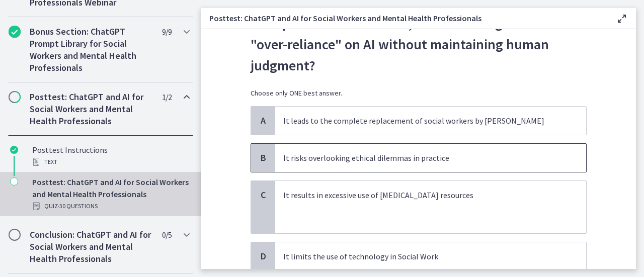
click at [419, 157] on p "It risks overlooking ethical dilemmas in practice" at bounding box center [420, 158] width 275 height 12
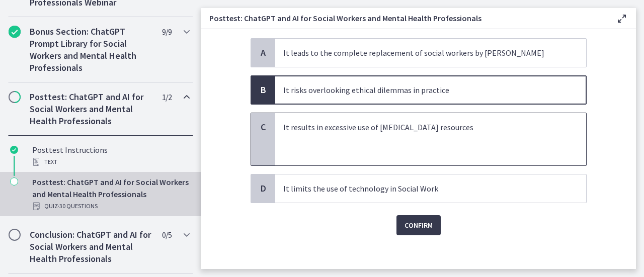
scroll to position [122, 0]
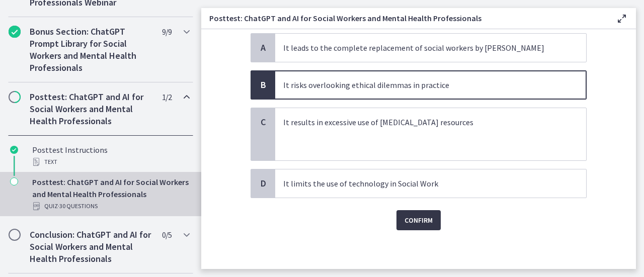
click at [416, 218] on span "Confirm" at bounding box center [418, 220] width 28 height 12
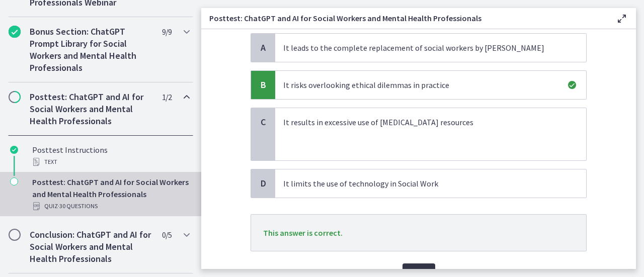
scroll to position [174, 0]
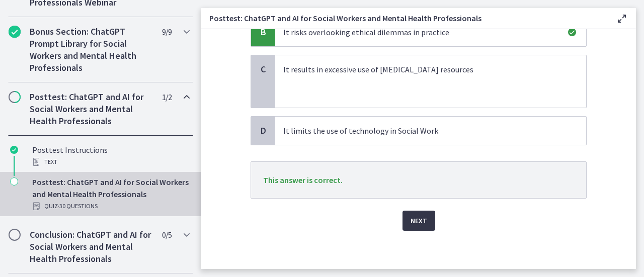
click at [417, 215] on span "Next" at bounding box center [418, 221] width 17 height 12
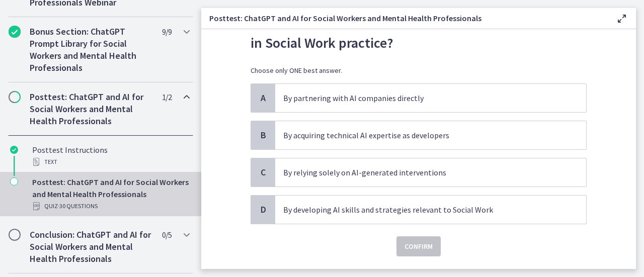
scroll to position [57, 0]
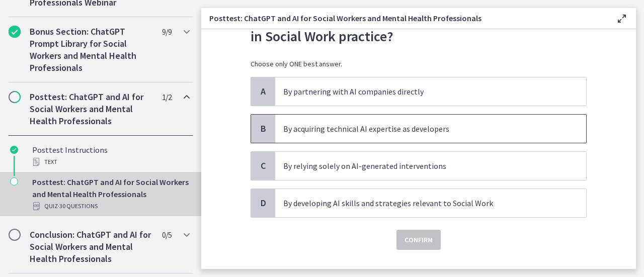
click at [444, 139] on span "By acquiring technical AI expertise as developers" at bounding box center [430, 129] width 311 height 28
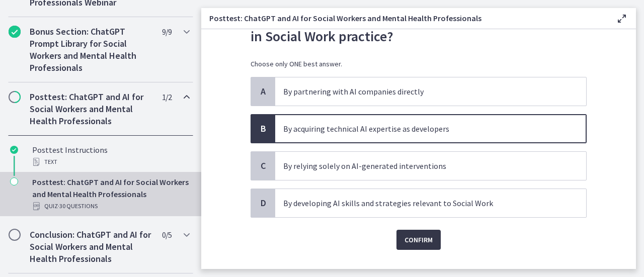
click at [419, 242] on span "Confirm" at bounding box center [418, 240] width 28 height 12
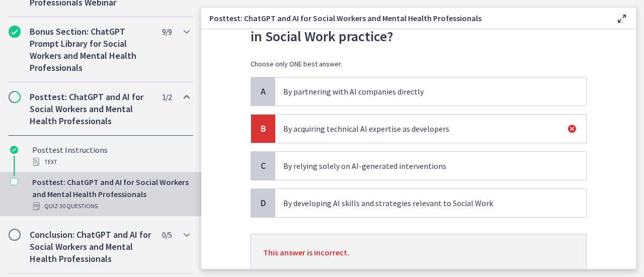
scroll to position [129, 0]
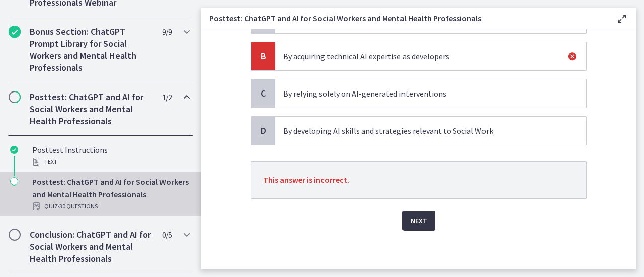
click at [415, 222] on span "Next" at bounding box center [418, 221] width 17 height 12
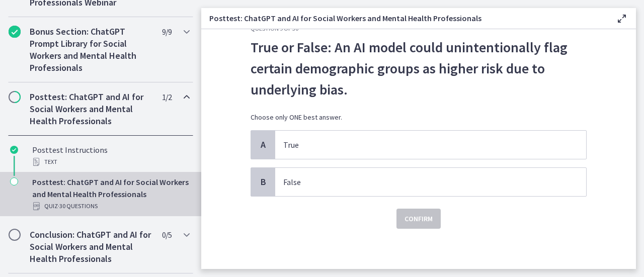
scroll to position [0, 0]
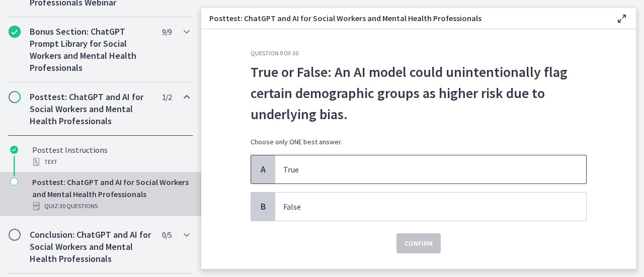
click at [381, 163] on p "True" at bounding box center [420, 169] width 275 height 12
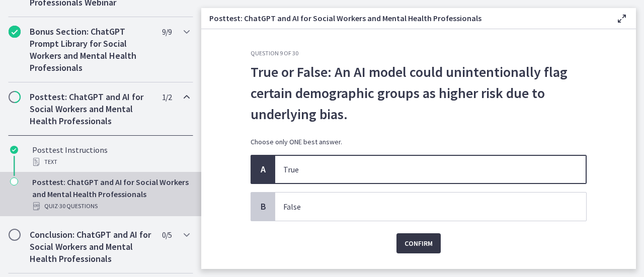
click at [423, 243] on span "Confirm" at bounding box center [418, 243] width 28 height 12
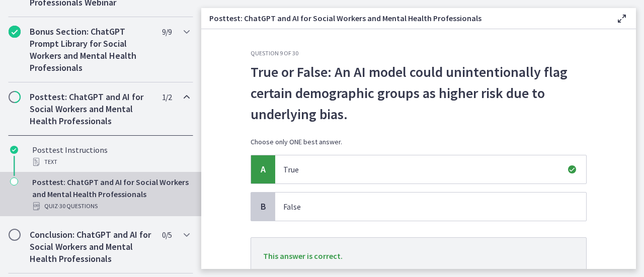
scroll to position [76, 0]
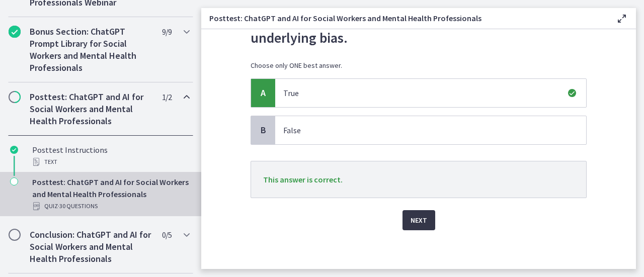
click at [415, 222] on span "Next" at bounding box center [418, 220] width 17 height 12
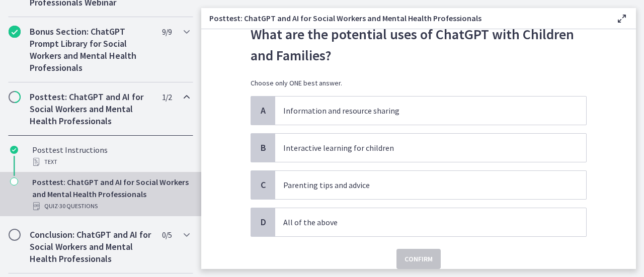
scroll to position [38, 0]
click at [412, 227] on span "All of the above" at bounding box center [430, 222] width 311 height 28
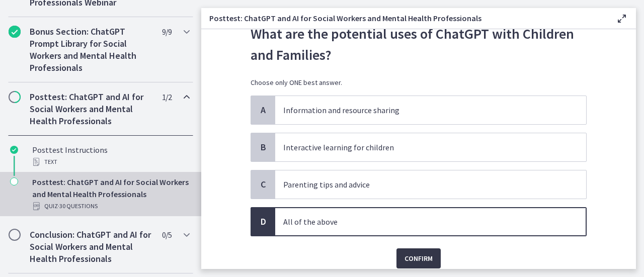
click at [412, 259] on span "Confirm" at bounding box center [418, 258] width 28 height 12
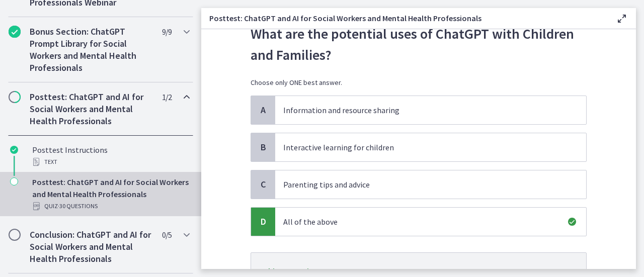
scroll to position [108, 0]
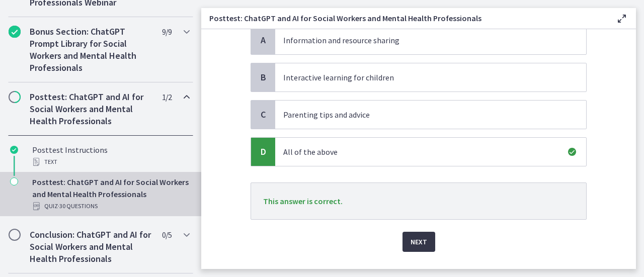
click at [414, 243] on span "Next" at bounding box center [418, 242] width 17 height 12
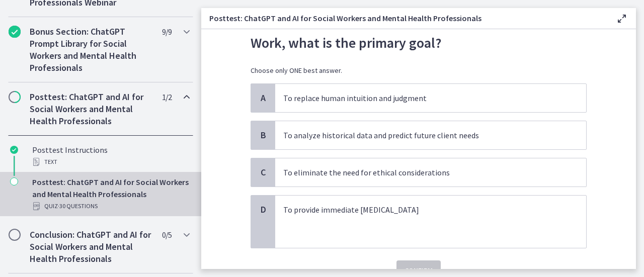
scroll to position [60, 0]
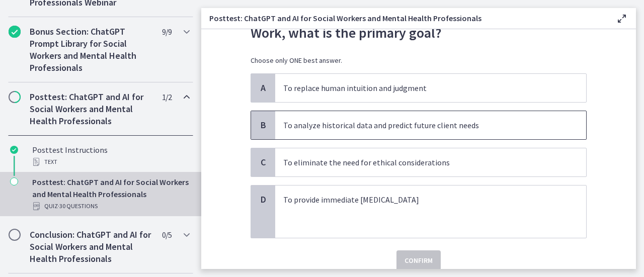
click at [423, 128] on p "To analyze historical data and predict future client needs" at bounding box center [420, 125] width 275 height 12
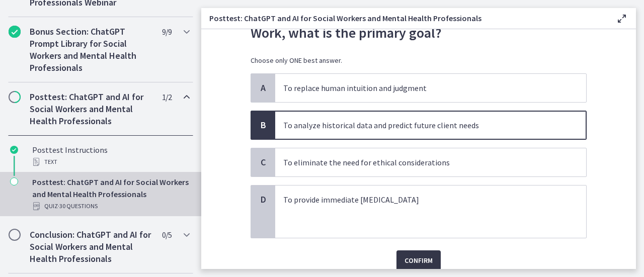
click at [416, 257] on span "Confirm" at bounding box center [418, 260] width 28 height 12
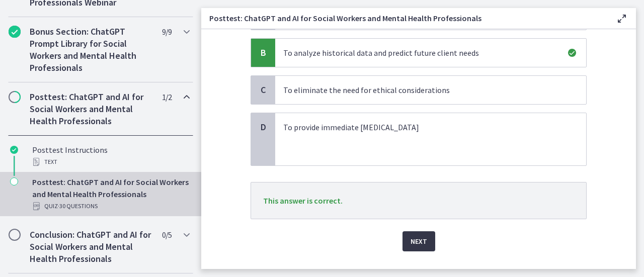
scroll to position [134, 0]
click at [420, 237] on span "Next" at bounding box center [418, 240] width 17 height 12
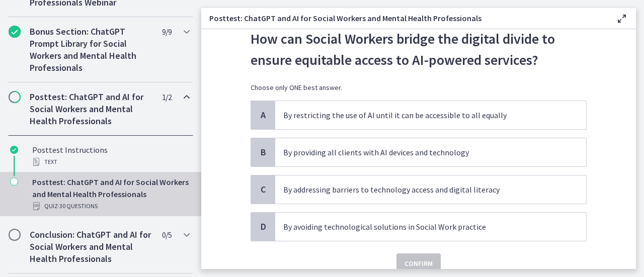
scroll to position [34, 0]
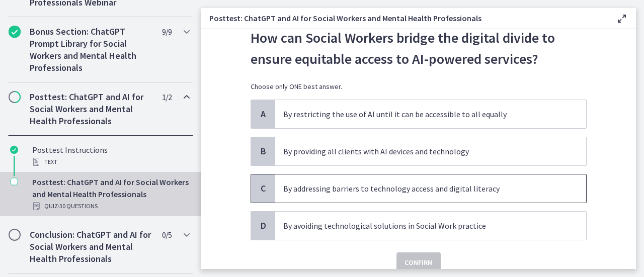
click at [429, 190] on p "By addressing barriers to technology access and digital literacy" at bounding box center [420, 189] width 275 height 12
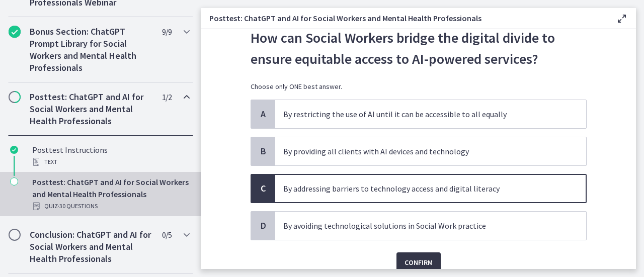
click at [419, 261] on span "Confirm" at bounding box center [418, 262] width 28 height 12
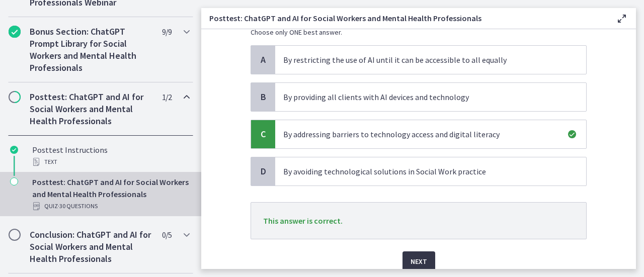
scroll to position [90, 0]
click at [420, 256] on span "Next" at bounding box center [418, 260] width 17 height 12
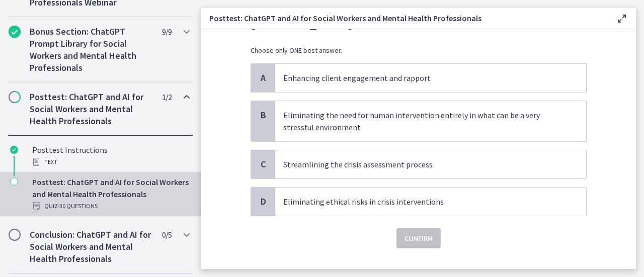
scroll to position [71, 0]
click at [357, 157] on p "Streamlining the crisis assessment process" at bounding box center [420, 163] width 275 height 12
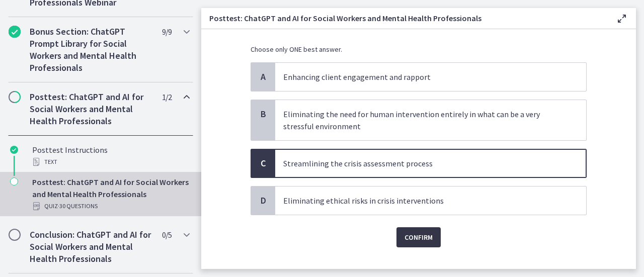
click at [408, 233] on span "Confirm" at bounding box center [418, 237] width 28 height 12
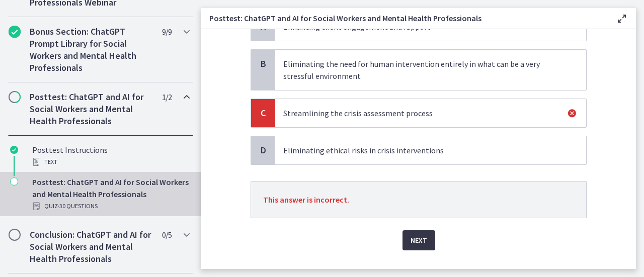
scroll to position [141, 0]
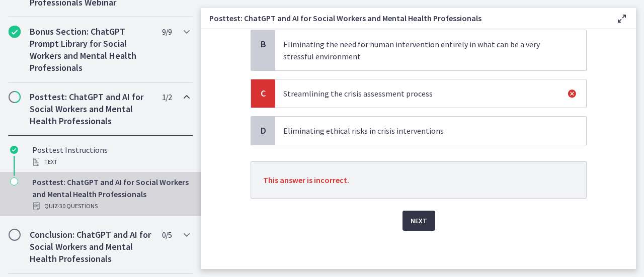
click at [414, 223] on span "Next" at bounding box center [418, 221] width 17 height 12
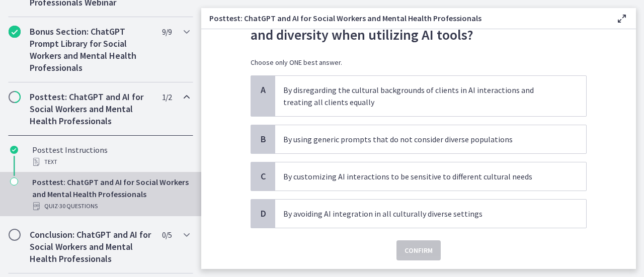
scroll to position [89, 0]
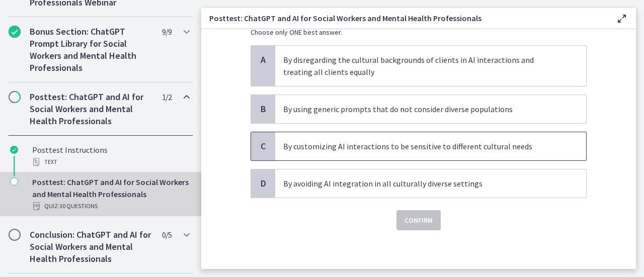
click at [497, 142] on p "By customizing AI interactions to be sensitive to different cultural needs" at bounding box center [420, 146] width 275 height 12
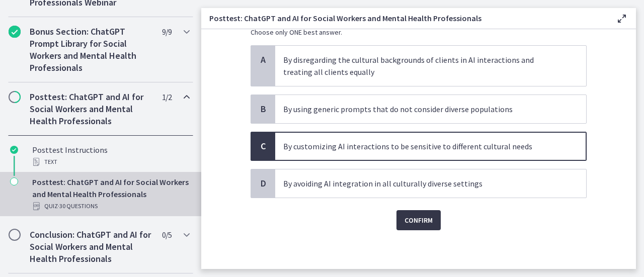
click at [417, 216] on span "Confirm" at bounding box center [418, 220] width 28 height 12
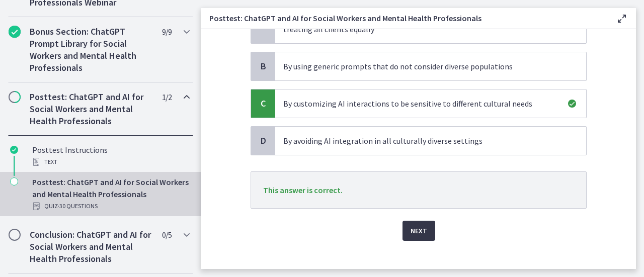
scroll to position [132, 0]
click at [416, 225] on span "Next" at bounding box center [418, 230] width 17 height 12
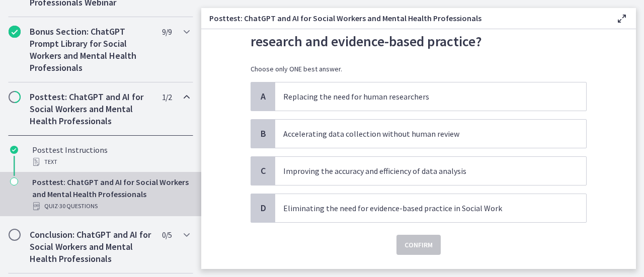
scroll to position [52, 0]
click at [481, 174] on p "Improving the accuracy and efficiency of data analysis" at bounding box center [420, 170] width 275 height 12
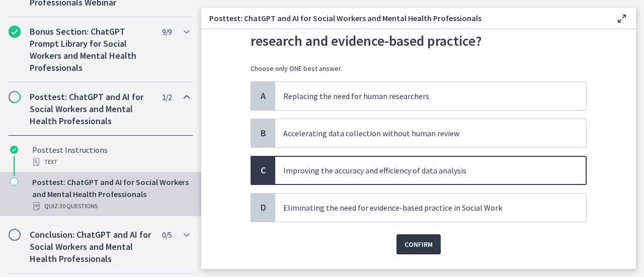
click at [421, 246] on span "Confirm" at bounding box center [418, 244] width 28 height 12
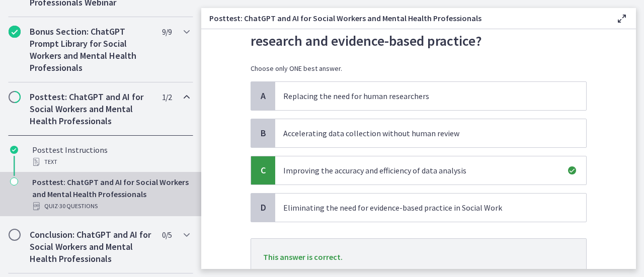
scroll to position [129, 0]
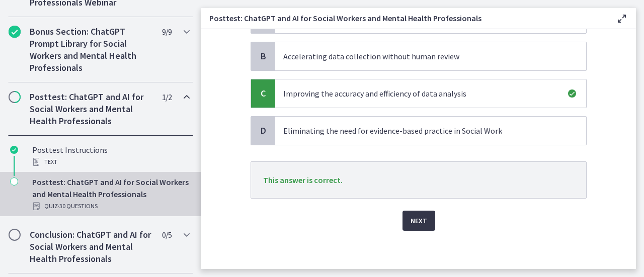
click at [415, 221] on span "Next" at bounding box center [418, 221] width 17 height 12
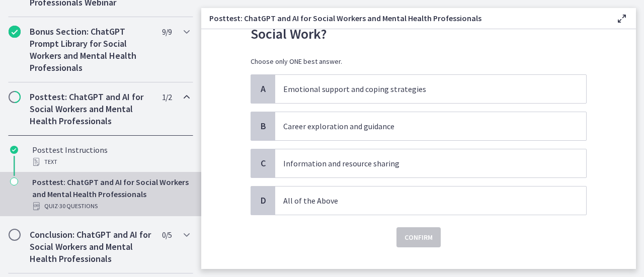
scroll to position [76, 0]
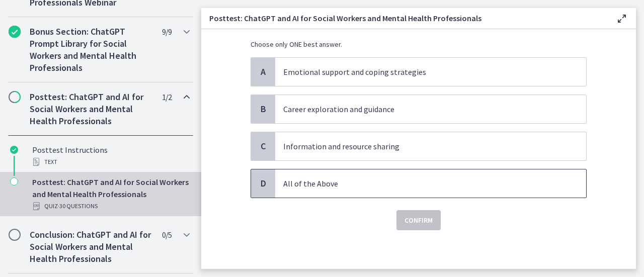
click at [467, 188] on p "All of the Above" at bounding box center [420, 184] width 275 height 12
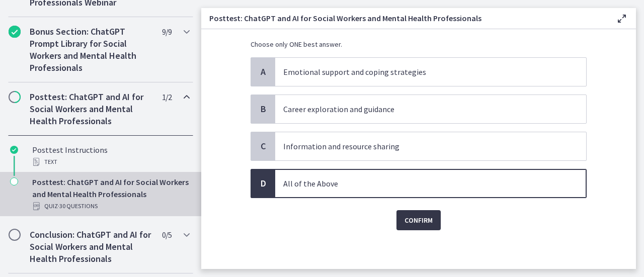
click at [421, 221] on span "Confirm" at bounding box center [418, 220] width 28 height 12
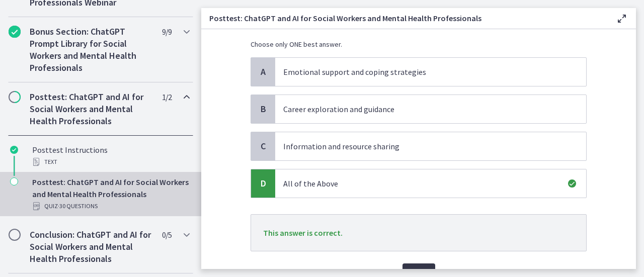
scroll to position [129, 0]
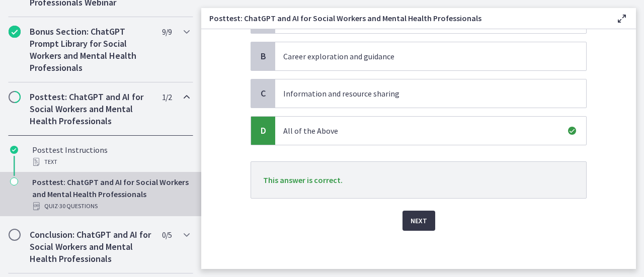
click at [414, 218] on span "Next" at bounding box center [418, 221] width 17 height 12
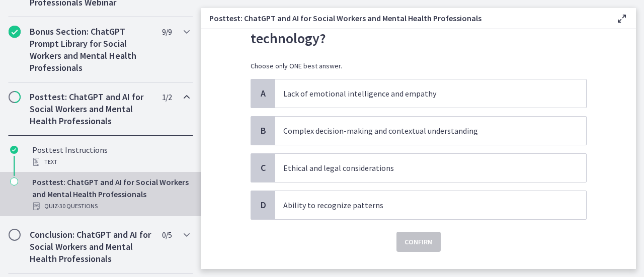
scroll to position [55, 0]
click at [433, 134] on p "Complex decision-making and contextual understanding" at bounding box center [420, 130] width 275 height 12
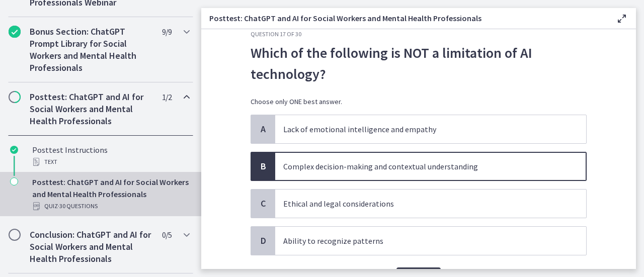
scroll to position [16, 0]
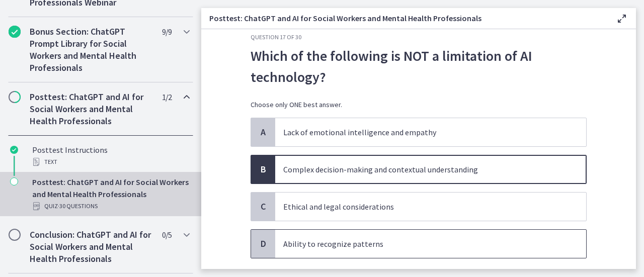
click at [446, 239] on p "Ability to recognize patterns" at bounding box center [420, 244] width 275 height 12
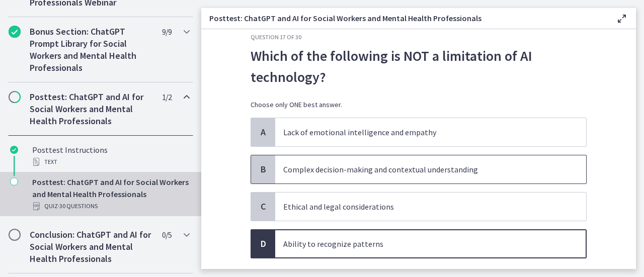
click at [424, 170] on p "Complex decision-making and contextual understanding" at bounding box center [420, 169] width 275 height 12
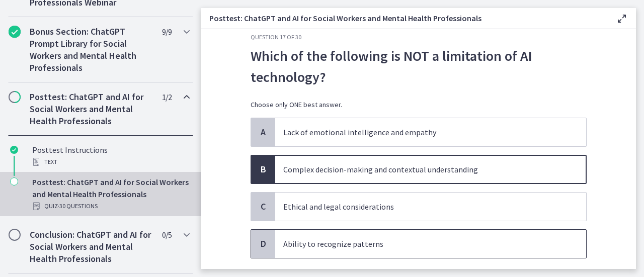
click at [399, 243] on p "Ability to recognize patterns" at bounding box center [420, 244] width 275 height 12
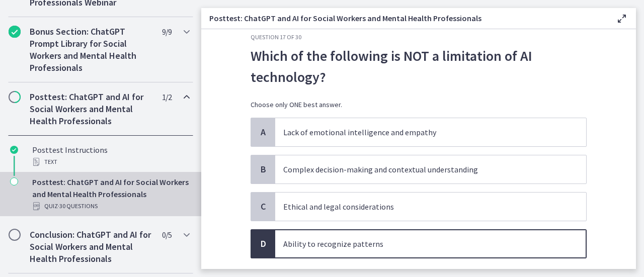
scroll to position [76, 0]
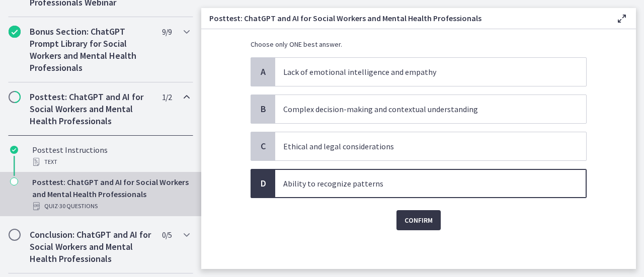
click at [409, 223] on span "Confirm" at bounding box center [418, 220] width 28 height 12
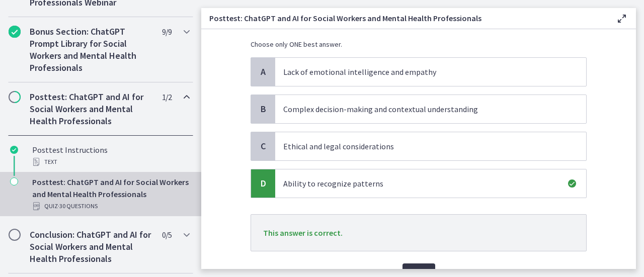
scroll to position [129, 0]
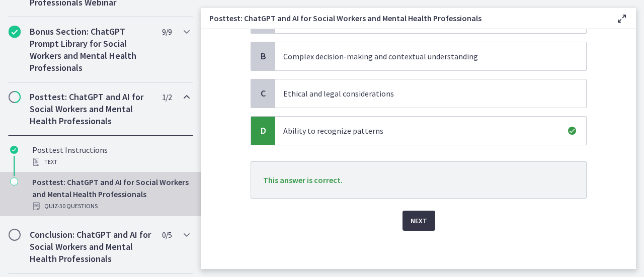
click at [420, 217] on span "Next" at bounding box center [418, 221] width 17 height 12
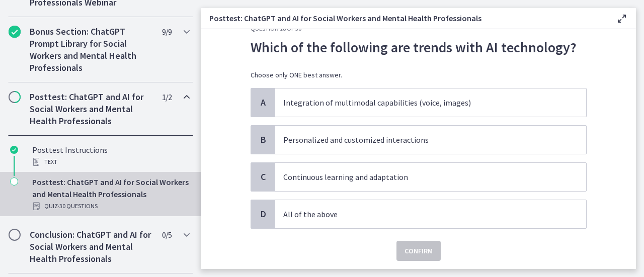
scroll to position [33, 0]
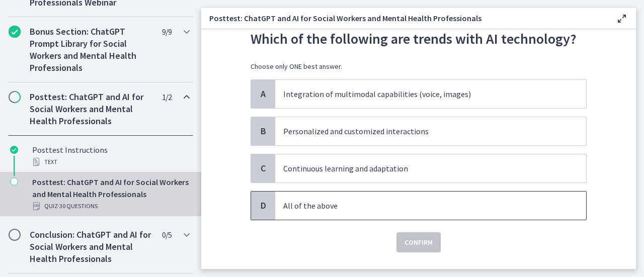
click at [511, 209] on p "All of the above" at bounding box center [420, 206] width 275 height 12
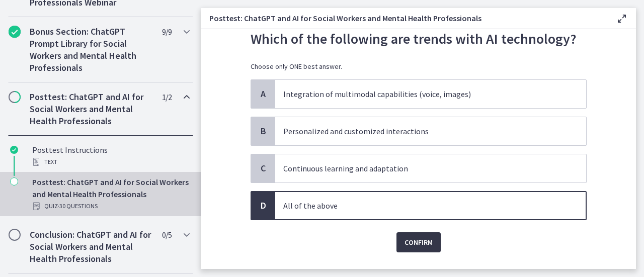
click at [415, 243] on span "Confirm" at bounding box center [418, 242] width 28 height 12
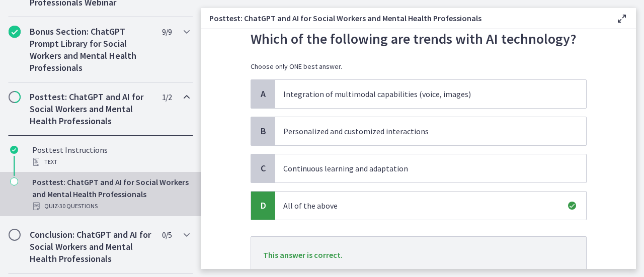
scroll to position [108, 0]
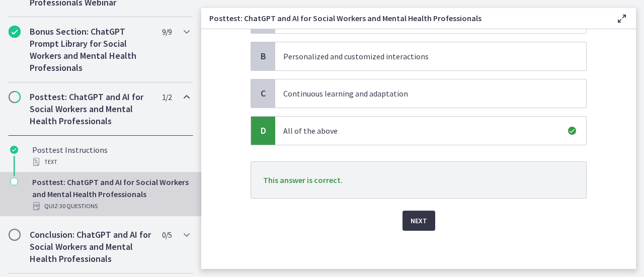
click at [411, 218] on span "Next" at bounding box center [418, 221] width 17 height 12
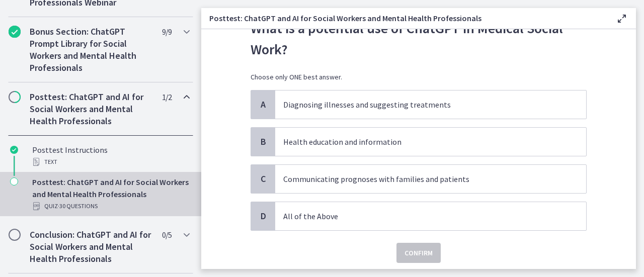
scroll to position [62, 0]
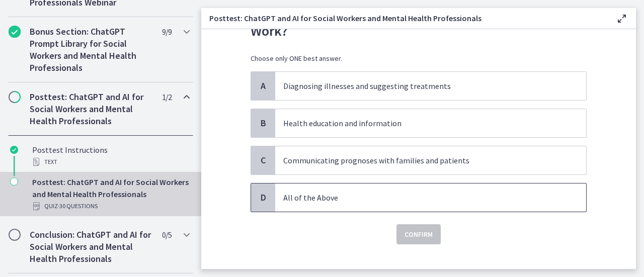
click at [548, 199] on p "All of the Above" at bounding box center [420, 198] width 275 height 12
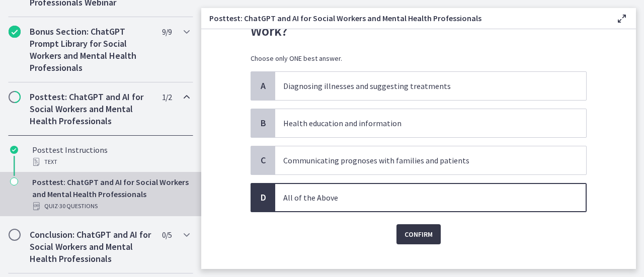
click at [422, 233] on span "Confirm" at bounding box center [418, 234] width 28 height 12
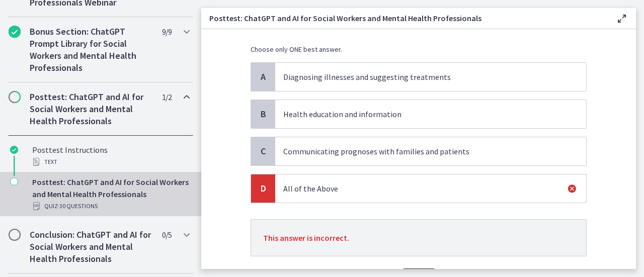
scroll to position [129, 0]
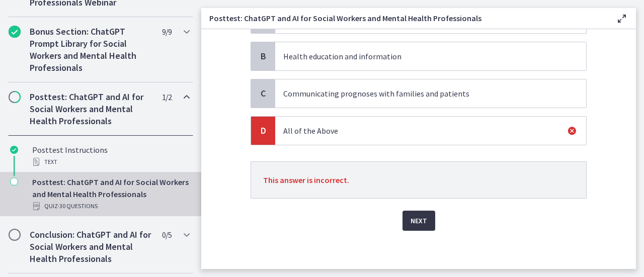
click at [414, 220] on span "Next" at bounding box center [418, 221] width 17 height 12
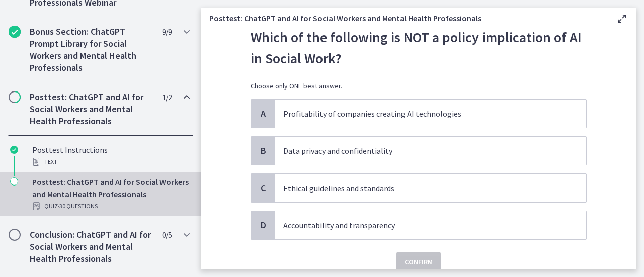
scroll to position [35, 0]
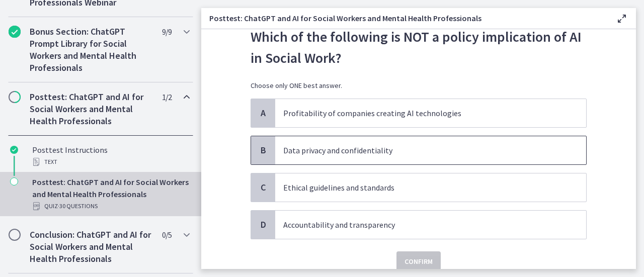
click at [418, 158] on span "Data privacy and confidentiality" at bounding box center [430, 150] width 311 height 28
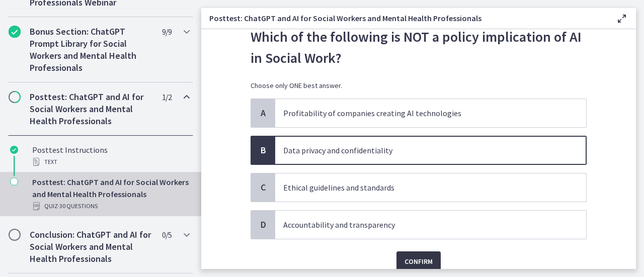
click at [412, 257] on span "Confirm" at bounding box center [418, 261] width 28 height 12
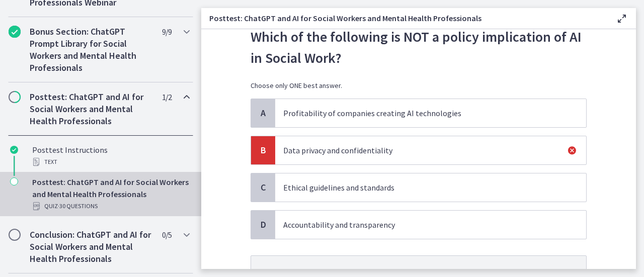
scroll to position [102, 0]
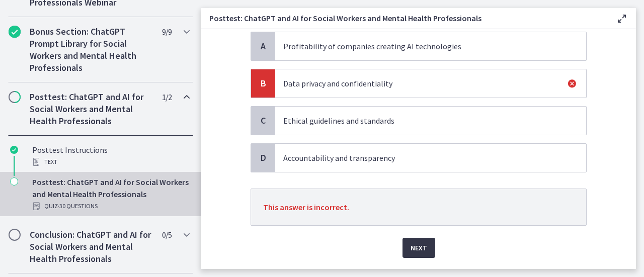
click at [416, 246] on span "Next" at bounding box center [418, 248] width 17 height 12
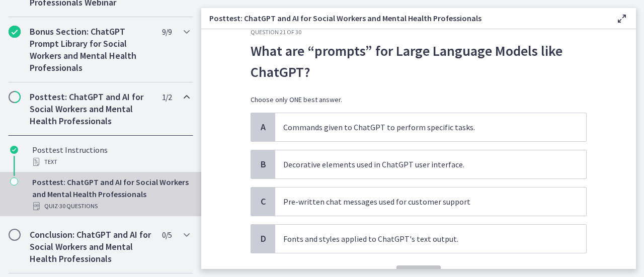
scroll to position [22, 0]
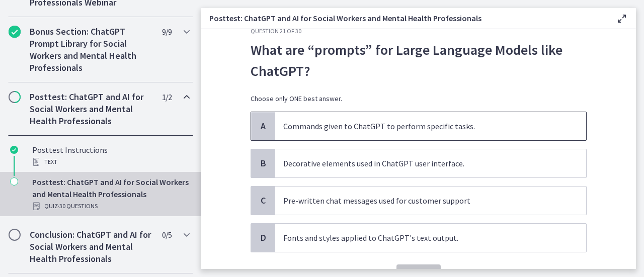
click at [520, 129] on p "Commands given to ChatGPT to perform specific tasks." at bounding box center [420, 126] width 275 height 12
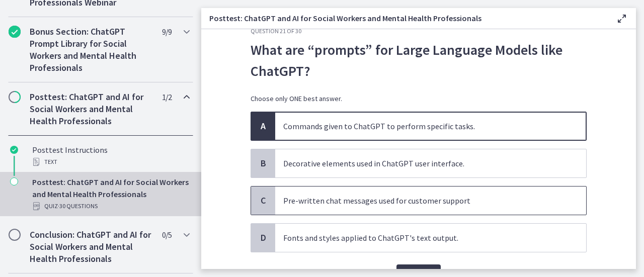
scroll to position [57, 0]
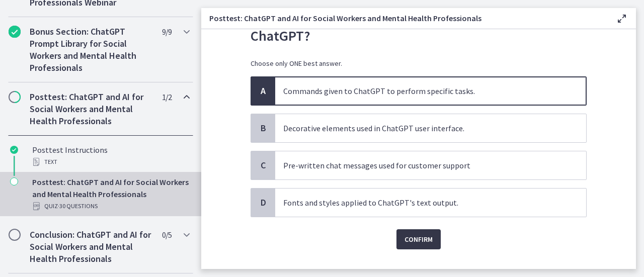
click at [422, 236] on span "Confirm" at bounding box center [418, 239] width 28 height 12
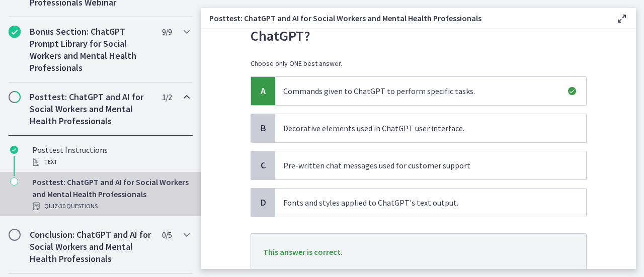
scroll to position [129, 0]
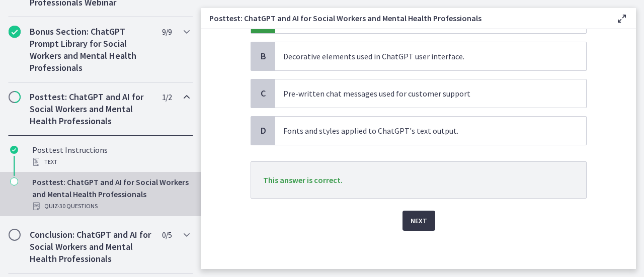
click at [419, 224] on span "Next" at bounding box center [418, 221] width 17 height 12
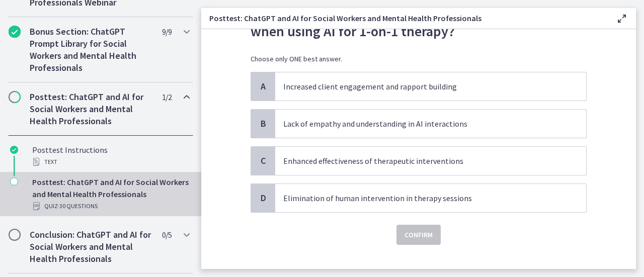
scroll to position [63, 0]
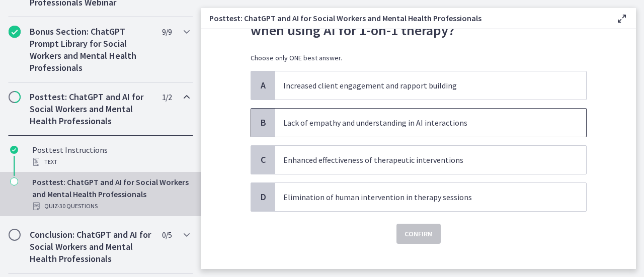
click at [452, 117] on p "Lack of empathy and understanding in AI interactions" at bounding box center [420, 123] width 275 height 12
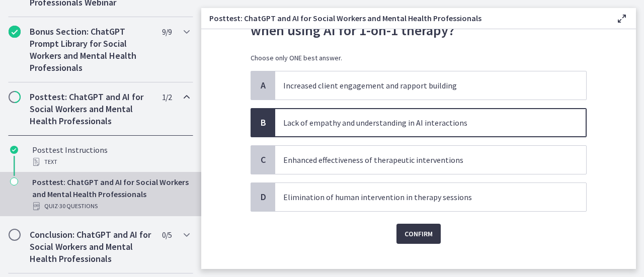
click at [418, 229] on span "Confirm" at bounding box center [418, 234] width 28 height 12
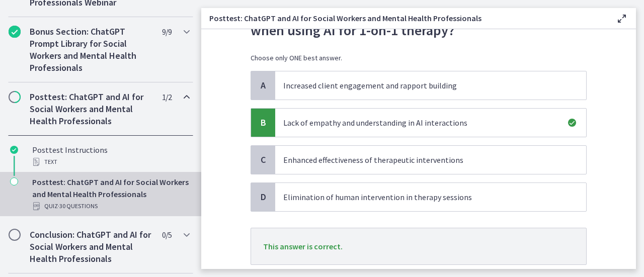
scroll to position [129, 0]
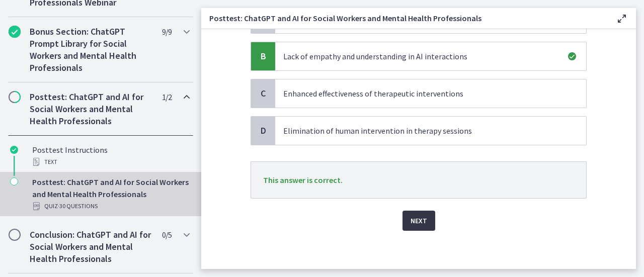
click at [414, 220] on span "Next" at bounding box center [418, 221] width 17 height 12
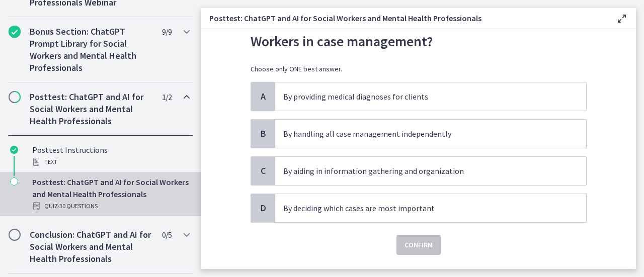
scroll to position [59, 0]
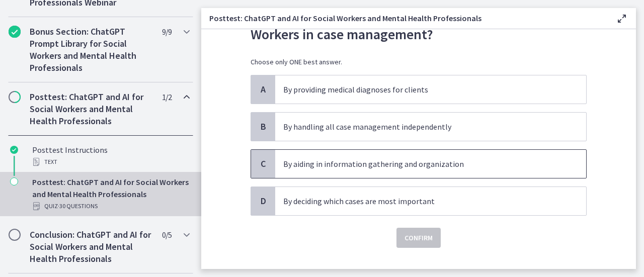
click at [448, 172] on span "By aiding in information gathering and organization" at bounding box center [430, 164] width 311 height 28
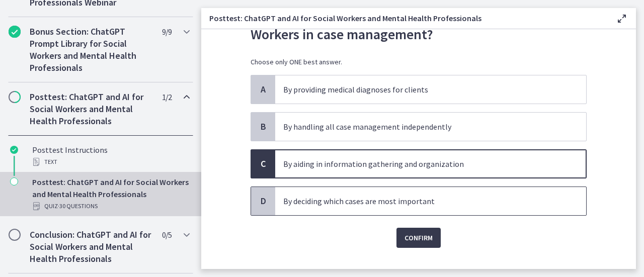
click at [415, 198] on p "By deciding which cases are most important" at bounding box center [420, 201] width 275 height 12
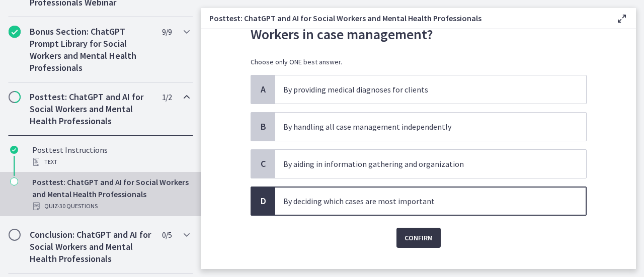
click at [410, 239] on span "Confirm" at bounding box center [418, 238] width 28 height 12
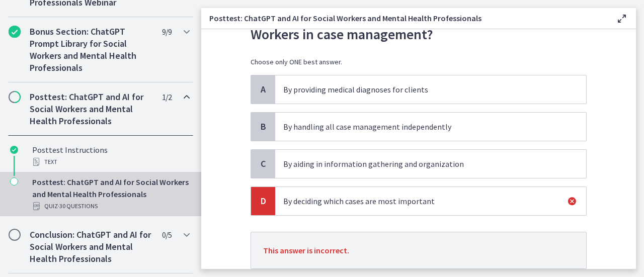
scroll to position [129, 0]
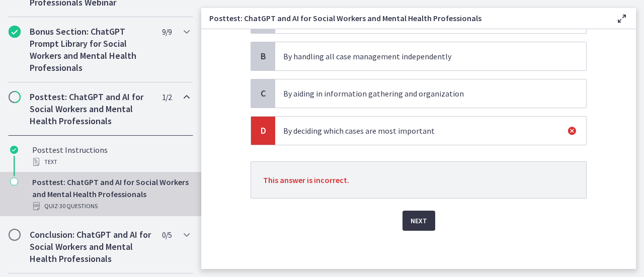
click at [412, 222] on span "Next" at bounding box center [418, 221] width 17 height 12
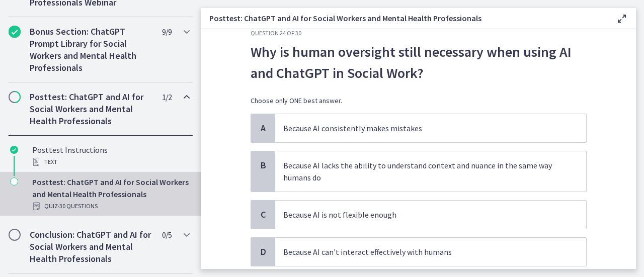
scroll to position [38, 0]
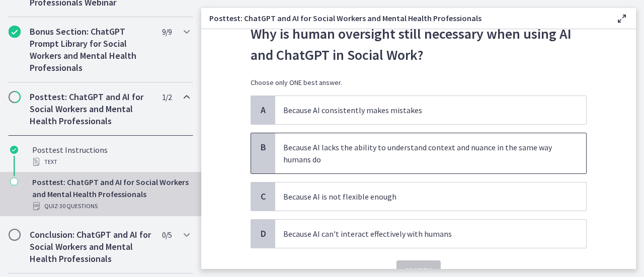
click at [443, 140] on span "Because AI lacks the ability to understand context and nuance in the same way h…" at bounding box center [430, 153] width 311 height 40
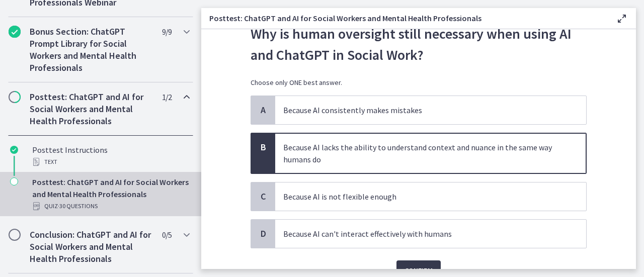
scroll to position [83, 0]
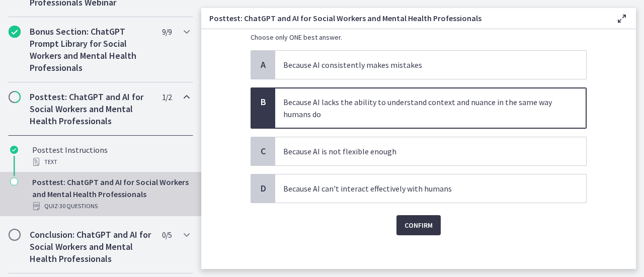
click at [416, 223] on span "Confirm" at bounding box center [418, 225] width 28 height 12
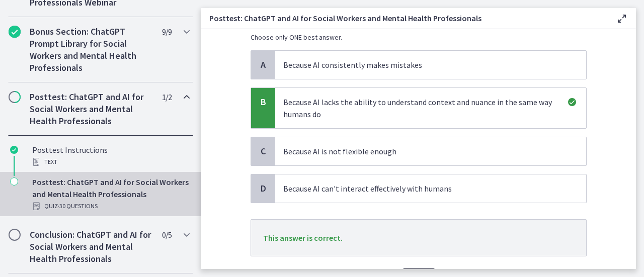
scroll to position [141, 0]
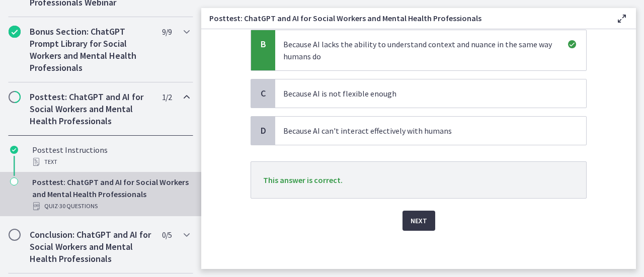
click at [416, 223] on span "Next" at bounding box center [418, 221] width 17 height 12
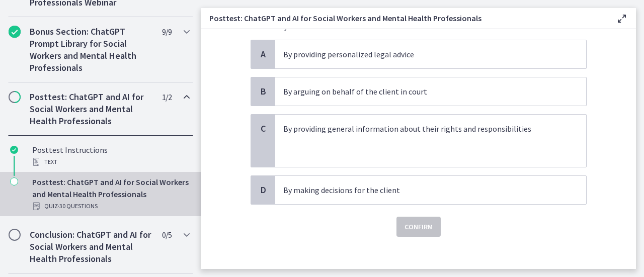
scroll to position [95, 0]
click at [442, 147] on p at bounding box center [420, 152] width 275 height 12
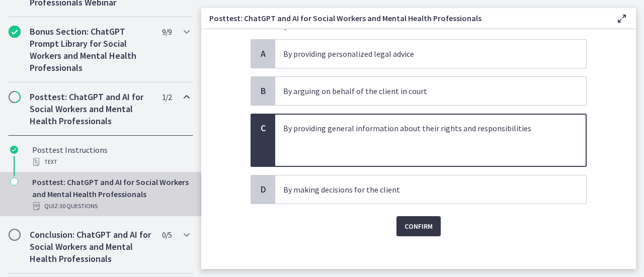
click at [419, 224] on span "Confirm" at bounding box center [418, 226] width 28 height 12
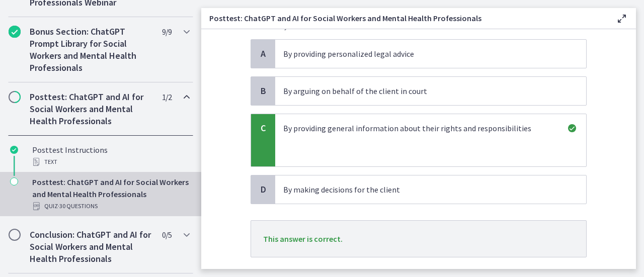
scroll to position [144, 0]
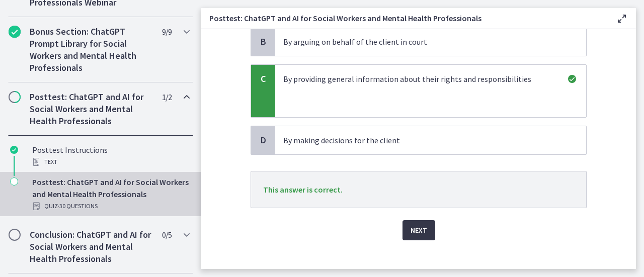
click at [413, 234] on span "Next" at bounding box center [418, 230] width 17 height 12
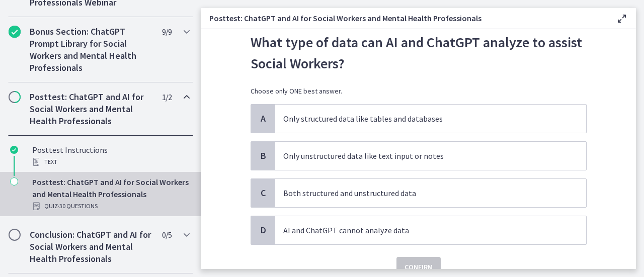
scroll to position [29, 0]
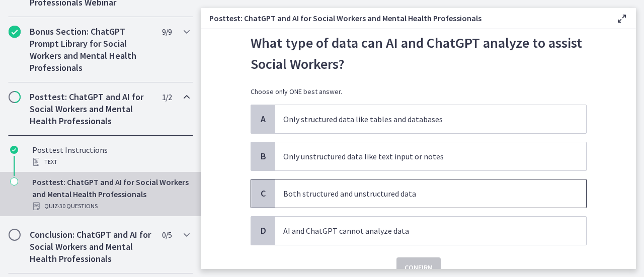
click at [422, 195] on p "Both structured and unstructured data" at bounding box center [420, 194] width 275 height 12
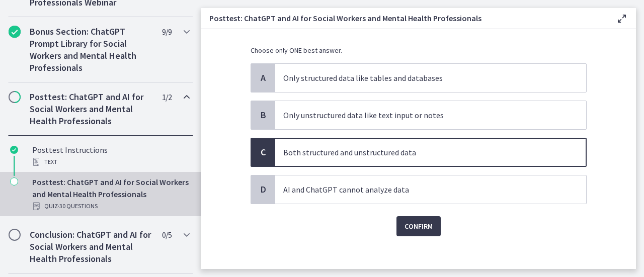
scroll to position [71, 0]
click at [416, 222] on span "Confirm" at bounding box center [418, 226] width 28 height 12
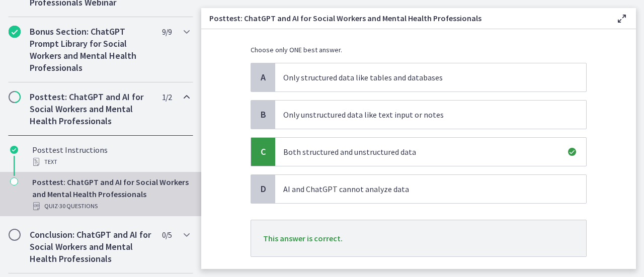
scroll to position [129, 0]
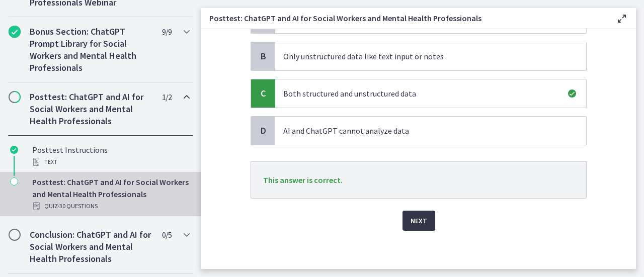
click at [415, 215] on span "Next" at bounding box center [418, 221] width 17 height 12
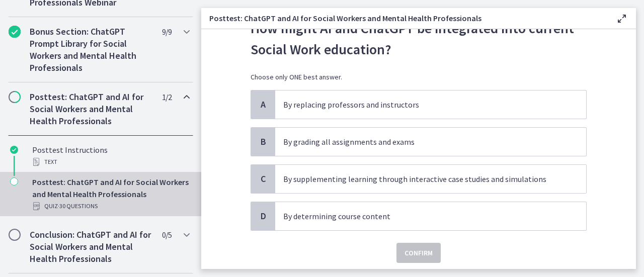
scroll to position [46, 0]
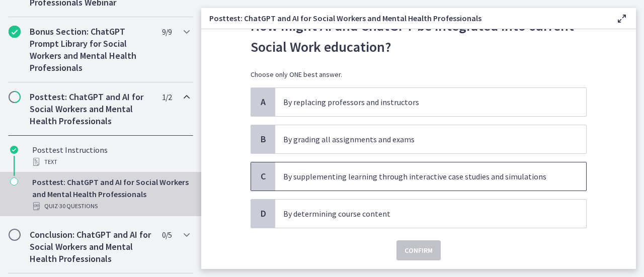
click at [426, 168] on span "By supplementing learning through interactive case studies and simulations" at bounding box center [430, 176] width 311 height 28
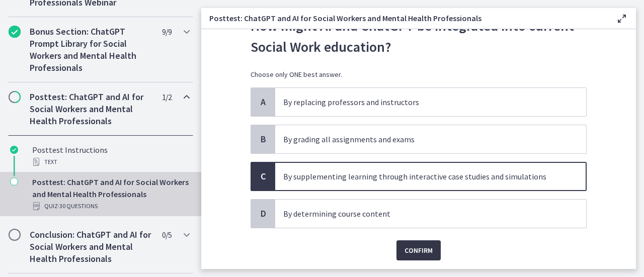
click at [410, 244] on span "Confirm" at bounding box center [418, 250] width 28 height 12
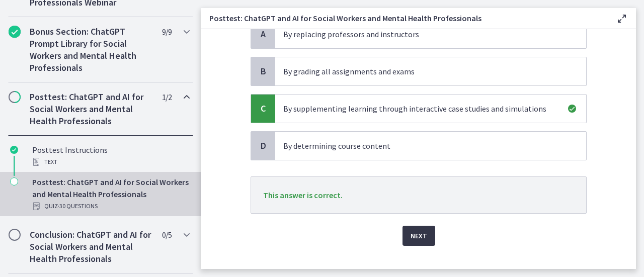
scroll to position [119, 0]
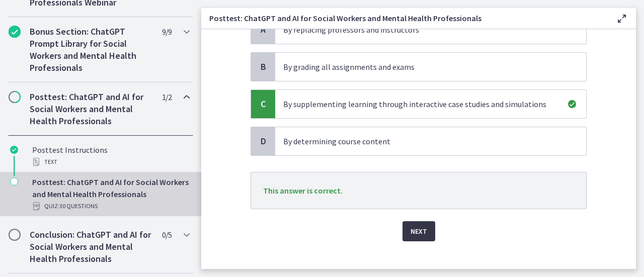
click at [421, 221] on button "Next" at bounding box center [418, 231] width 33 height 20
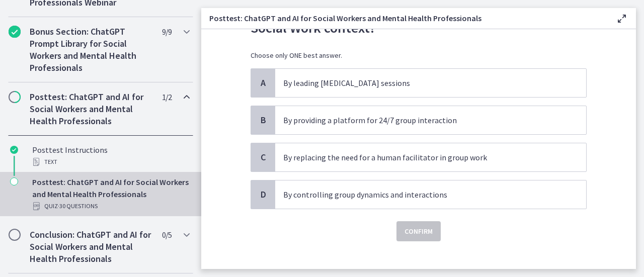
scroll to position [76, 0]
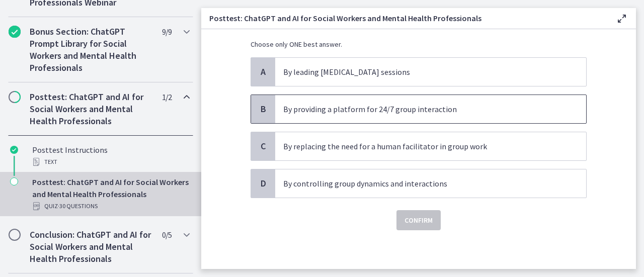
click at [460, 106] on p "By providing a platform for 24/7 group interaction" at bounding box center [420, 109] width 275 height 12
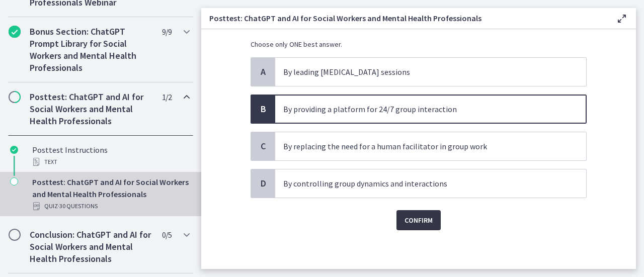
click at [407, 218] on span "Confirm" at bounding box center [418, 220] width 28 height 12
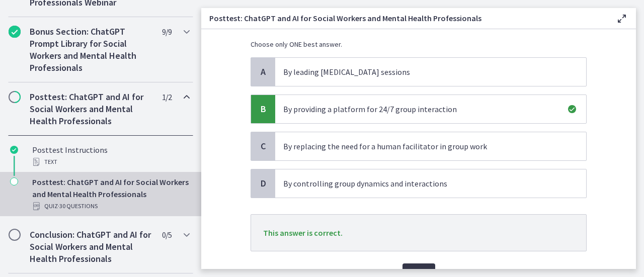
scroll to position [129, 0]
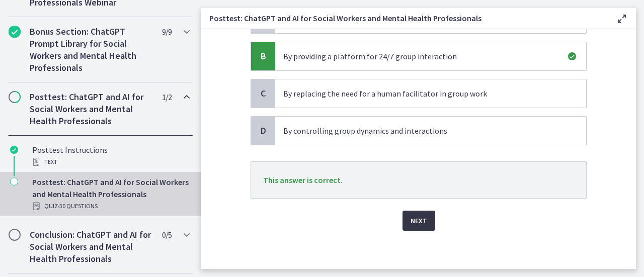
click at [417, 219] on span "Next" at bounding box center [418, 221] width 17 height 12
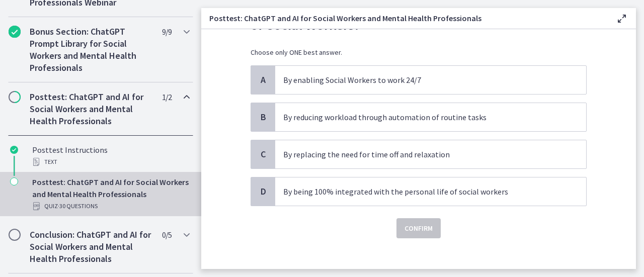
scroll to position [69, 0]
click at [468, 115] on p "By reducing workload through automation of routine tasks" at bounding box center [420, 116] width 275 height 12
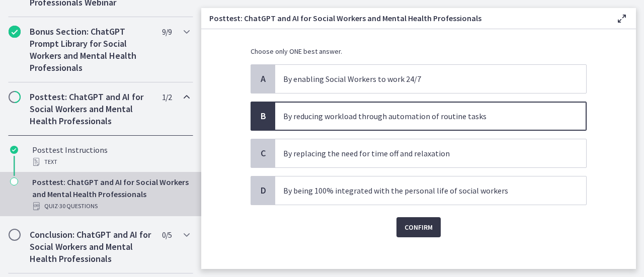
click at [414, 231] on span "Confirm" at bounding box center [418, 227] width 28 height 12
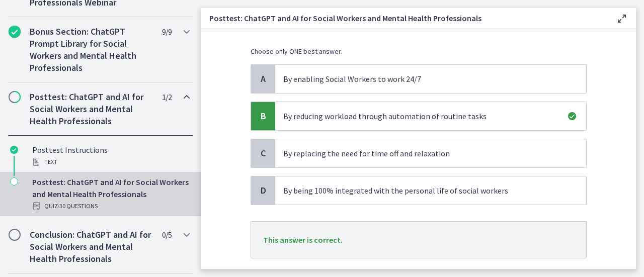
scroll to position [129, 0]
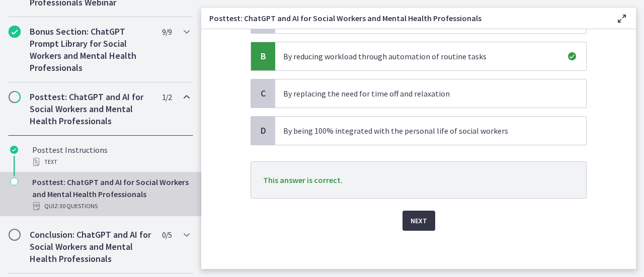
click at [419, 216] on span "Next" at bounding box center [418, 221] width 17 height 12
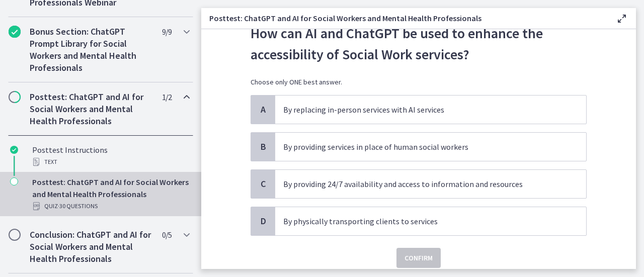
scroll to position [38, 0]
click at [438, 189] on p "By providing 24/7 availability and access to information and resources" at bounding box center [420, 185] width 275 height 12
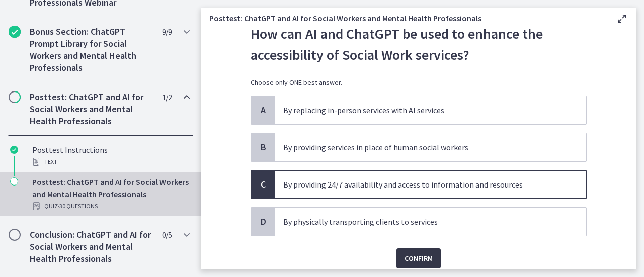
click at [412, 254] on span "Confirm" at bounding box center [418, 258] width 28 height 12
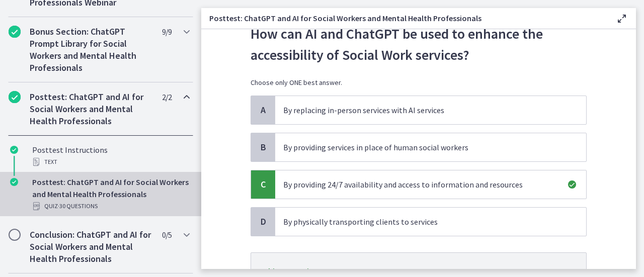
scroll to position [116, 0]
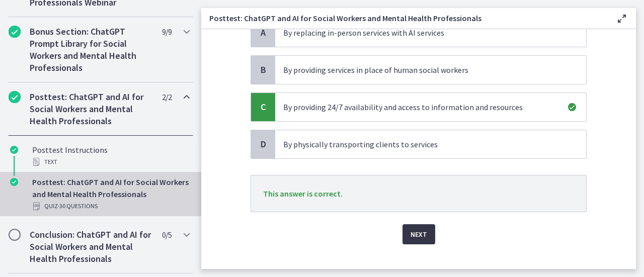
click at [416, 231] on span "Next" at bounding box center [418, 234] width 17 height 12
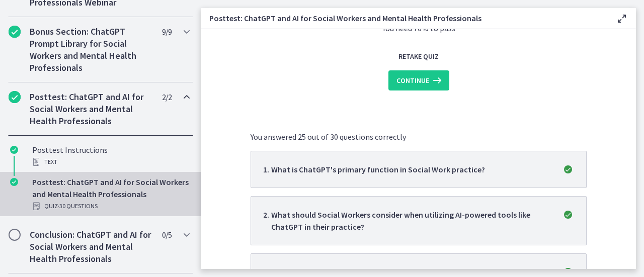
scroll to position [0, 0]
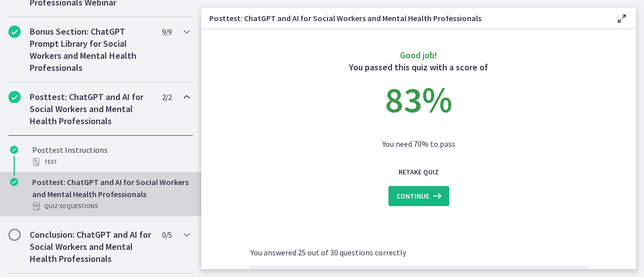
click at [418, 197] on span "Continue" at bounding box center [412, 196] width 33 height 12
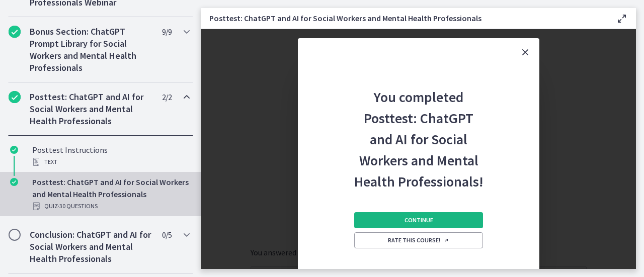
click at [417, 218] on span "Continue" at bounding box center [418, 220] width 29 height 8
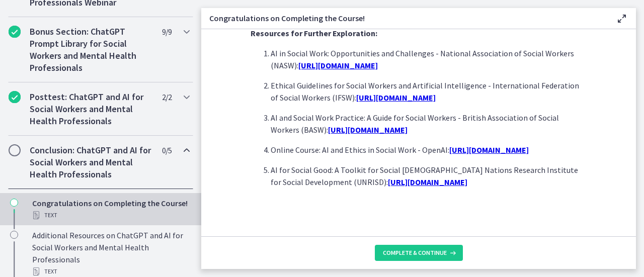
scroll to position [965, 0]
click at [415, 256] on span "Complete & continue" at bounding box center [415, 253] width 64 height 8
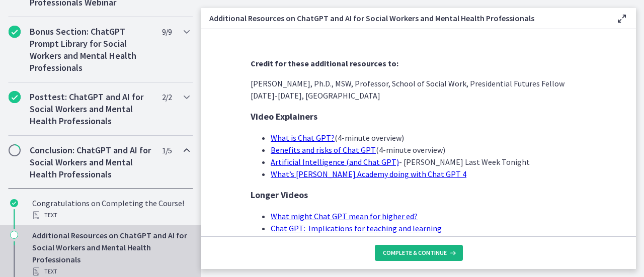
click at [426, 252] on span "Complete & continue" at bounding box center [415, 253] width 64 height 8
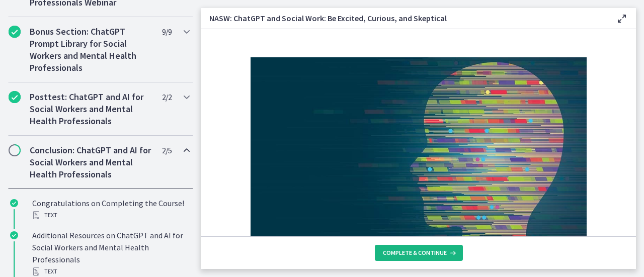
click at [426, 252] on span "Complete & continue" at bounding box center [415, 253] width 64 height 8
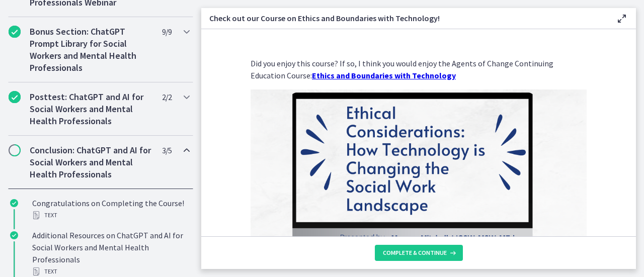
click at [397, 74] on strong "Ethics and Boundaries with Technology" at bounding box center [384, 75] width 144 height 10
click at [422, 254] on span "Complete & continue" at bounding box center [415, 253] width 64 height 8
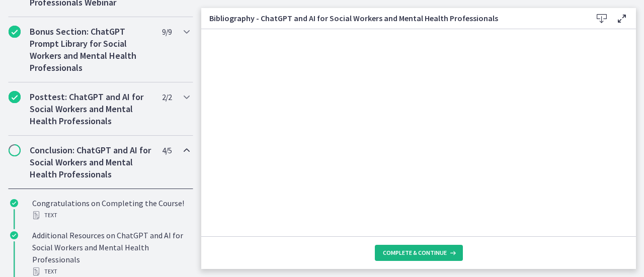
click at [422, 254] on span "Complete & continue" at bounding box center [415, 253] width 64 height 8
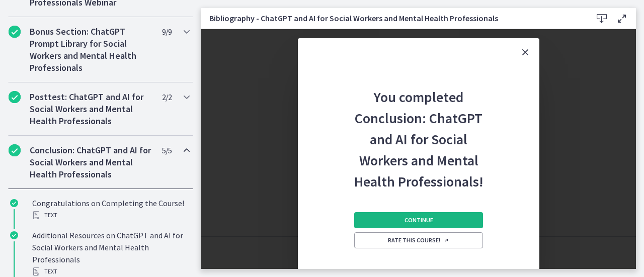
click at [417, 221] on span "Continue" at bounding box center [418, 220] width 29 height 8
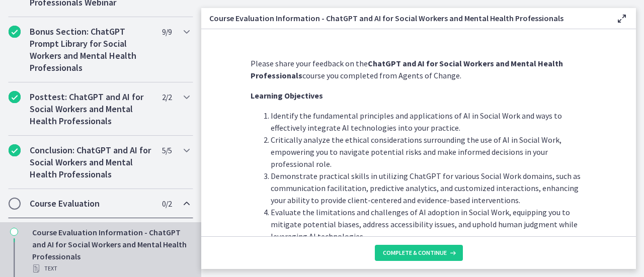
scroll to position [78, 0]
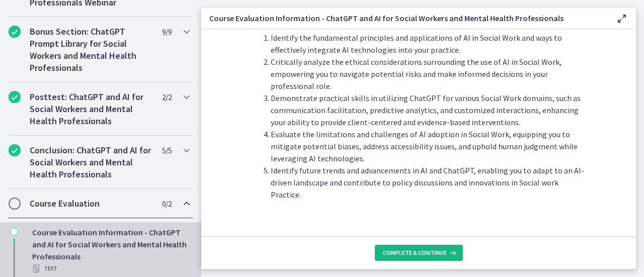
click at [420, 253] on span "Complete & continue" at bounding box center [415, 253] width 64 height 8
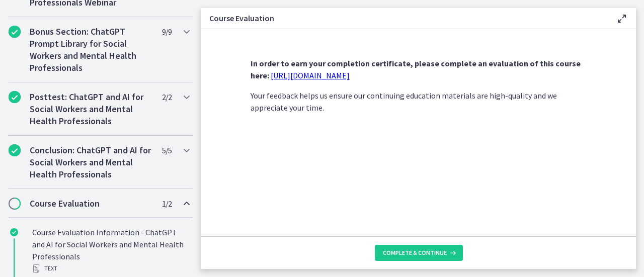
click at [305, 75] on link "[URL][DOMAIN_NAME]" at bounding box center [310, 75] width 79 height 10
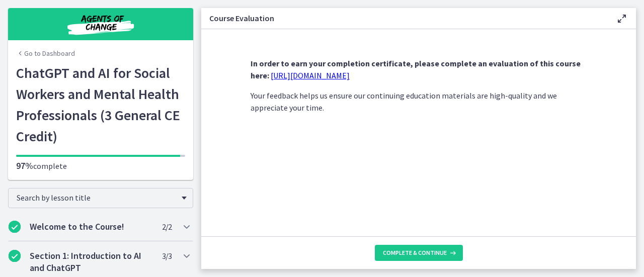
click at [384, 75] on p "In order to earn your completion certificate, please complete an evaluation of …" at bounding box center [418, 69] width 336 height 24
click at [350, 73] on link "[URL][DOMAIN_NAME]" at bounding box center [310, 75] width 79 height 10
drag, startPoint x: 381, startPoint y: 77, endPoint x: 248, endPoint y: 79, distance: 132.3
click at [248, 79] on div "In order to earn your completion certificate, please complete an evaluation of …" at bounding box center [418, 142] width 352 height 187
copy link "[URL][DOMAIN_NAME]"
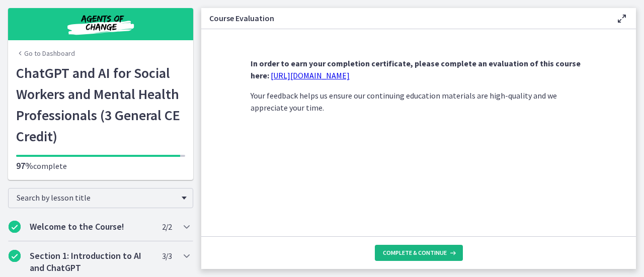
click at [421, 249] on span "Complete & continue" at bounding box center [415, 253] width 64 height 8
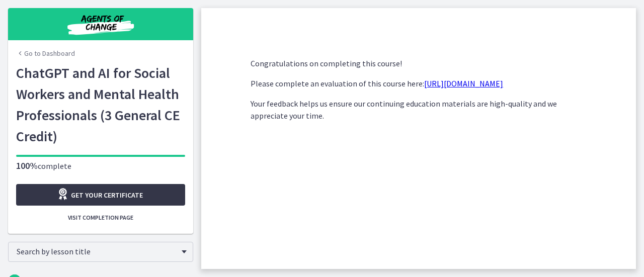
click at [104, 189] on div "Get your certificate" at bounding box center [100, 195] width 86 height 14
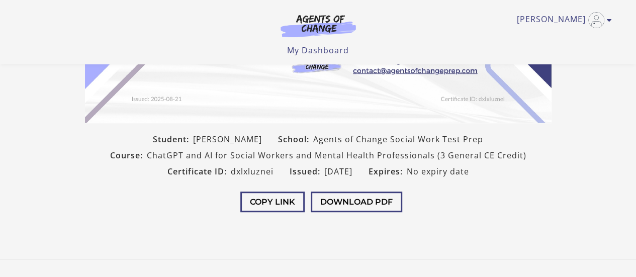
scroll to position [231, 0]
click at [345, 200] on button "Download PDF" at bounding box center [357, 201] width 92 height 21
